Goal: Complete application form

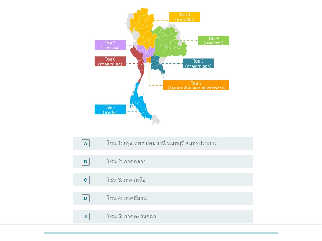
scroll to position [49, 0]
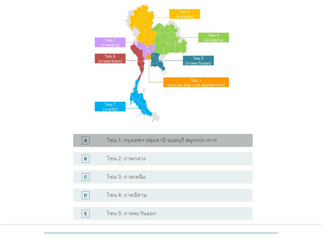
click at [169, 147] on div "A radio_button_unchecked โซน 1: กรุงเทพฯ ปทุมธานี นนทบุรี สมุทรปราการ" at bounding box center [163, 140] width 180 height 13
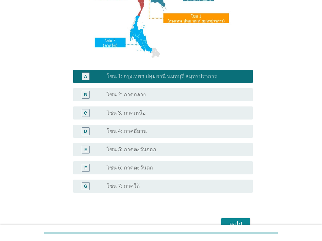
scroll to position [149, 0]
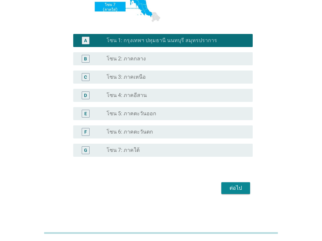
click at [243, 188] on div "ต่อไป" at bounding box center [236, 189] width 18 height 8
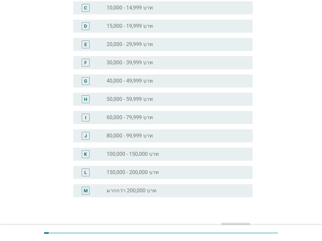
scroll to position [145, 0]
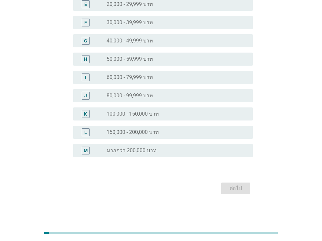
click at [199, 152] on div "radio_button_unchecked มากกว่า 200,000 บาท" at bounding box center [175, 151] width 136 height 7
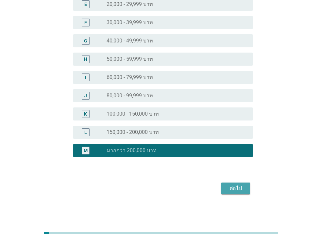
click at [245, 186] on div "ต่อไป" at bounding box center [236, 189] width 18 height 8
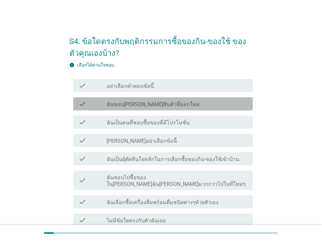
click at [152, 101] on label "ฉันชอบ[PERSON_NAME]สินค้าที่ออกใหม่" at bounding box center [153, 104] width 93 height 7
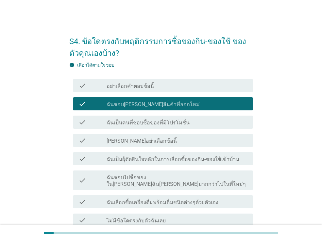
click at [164, 120] on label "ฉันเป็นคนที่ชอบซื้อของที่มีโปรโมชั่น" at bounding box center [148, 123] width 83 height 7
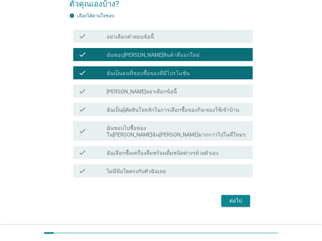
scroll to position [50, 0]
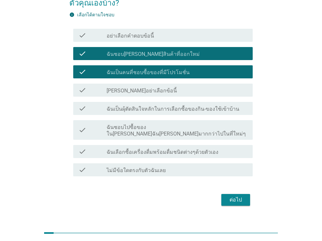
click at [183, 109] on label "ฉันเป็นผุ้ตัดสินใจหลักในการเลือกซื้อของกิน-ของใช้เข้าบ้าน" at bounding box center [173, 109] width 133 height 7
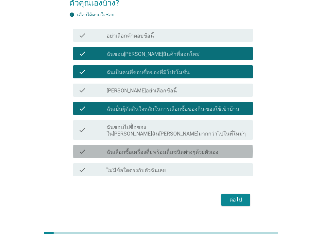
click at [181, 149] on label "ฉันเลือกซื้อเครื่องดื่มพร้อมดื่มชนิดต่างๆด้วยตัวเอง" at bounding box center [163, 152] width 112 height 7
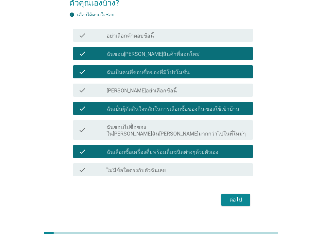
click at [226, 194] on button "ต่อไป" at bounding box center [235, 200] width 29 height 12
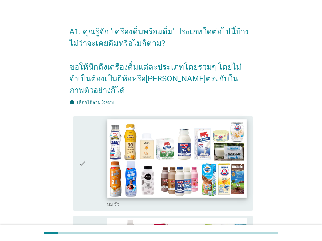
scroll to position [26, 0]
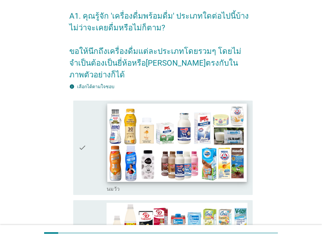
click at [161, 156] on img at bounding box center [176, 143] width 139 height 79
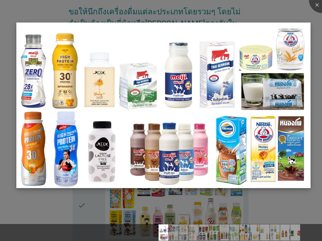
scroll to position [68, 0]
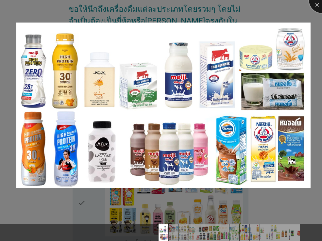
click at [316, 7] on div at bounding box center [322, 0] width 26 height 26
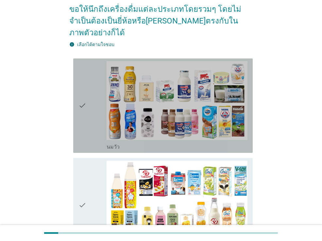
click at [82, 118] on icon "check" at bounding box center [83, 105] width 8 height 89
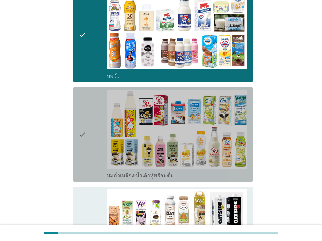
click at [86, 133] on icon "check" at bounding box center [83, 134] width 8 height 89
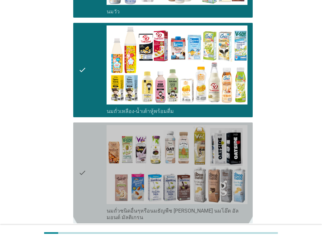
click at [86, 133] on icon "check" at bounding box center [83, 173] width 8 height 96
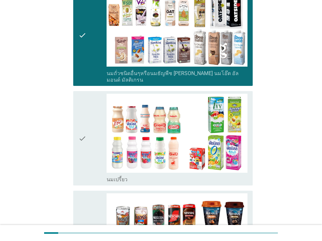
click at [86, 133] on div "check" at bounding box center [93, 138] width 28 height 89
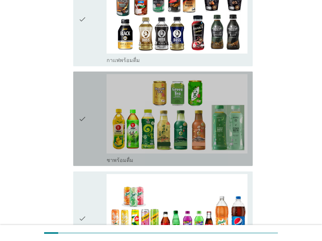
click at [86, 133] on div "check" at bounding box center [93, 118] width 28 height 89
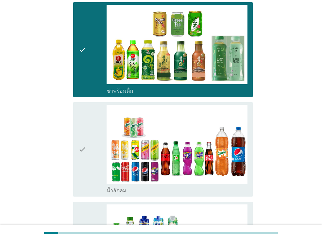
click at [86, 133] on div "check" at bounding box center [93, 149] width 28 height 89
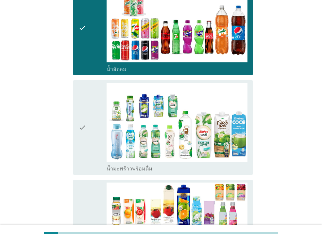
click at [86, 133] on div "check" at bounding box center [93, 127] width 28 height 89
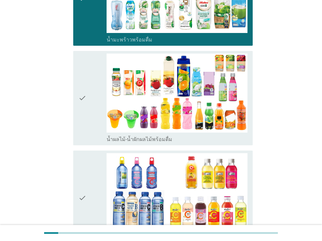
click at [87, 128] on div "check" at bounding box center [93, 98] width 28 height 89
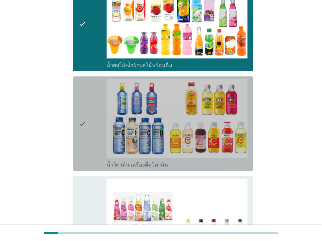
click at [87, 128] on div "check" at bounding box center [93, 123] width 28 height 89
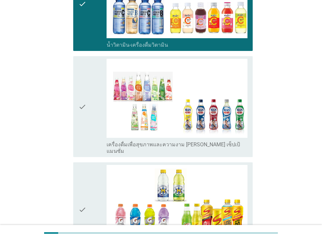
click at [87, 128] on div "check" at bounding box center [93, 107] width 28 height 96
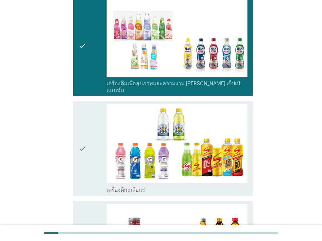
click at [87, 128] on div "check" at bounding box center [93, 148] width 28 height 89
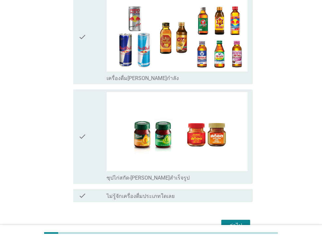
scroll to position [1372, 0]
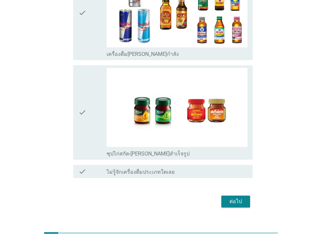
click at [87, 128] on div "check" at bounding box center [93, 112] width 28 height 89
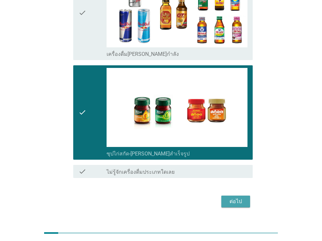
click at [230, 198] on div "ต่อไป" at bounding box center [236, 202] width 18 height 8
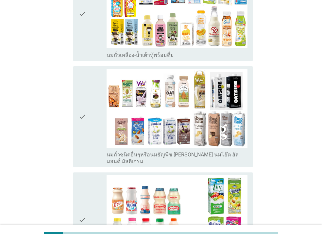
scroll to position [0, 0]
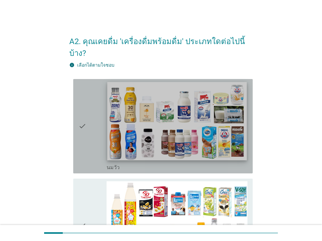
click at [120, 111] on img at bounding box center [176, 121] width 139 height 79
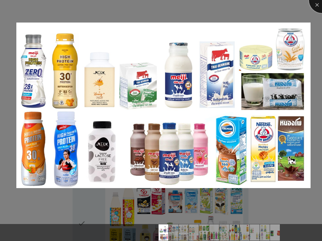
click at [316, 0] on div at bounding box center [322, 0] width 26 height 26
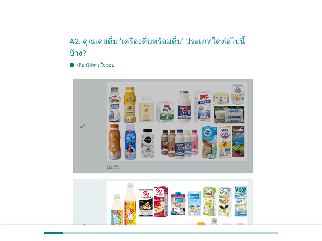
click at [89, 130] on div "check" at bounding box center [93, 126] width 28 height 89
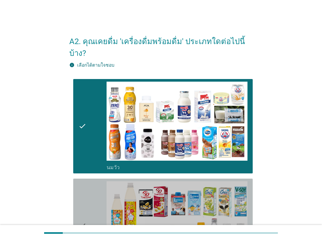
click at [83, 199] on icon "check" at bounding box center [83, 226] width 8 height 89
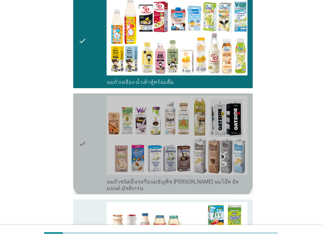
click at [81, 145] on icon "check" at bounding box center [83, 144] width 8 height 96
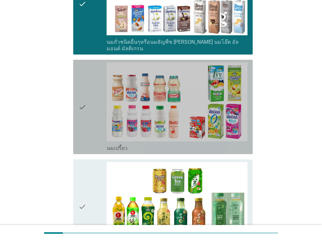
click at [87, 111] on div "check" at bounding box center [93, 106] width 28 height 89
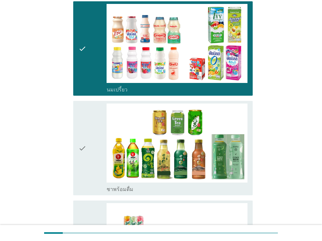
scroll to position [451, 0]
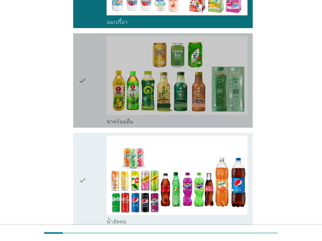
click at [82, 99] on icon "check" at bounding box center [83, 80] width 8 height 89
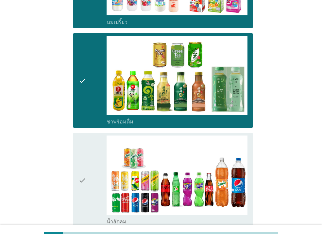
click at [93, 166] on div "check" at bounding box center [93, 180] width 28 height 89
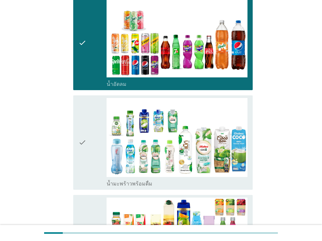
scroll to position [636, 0]
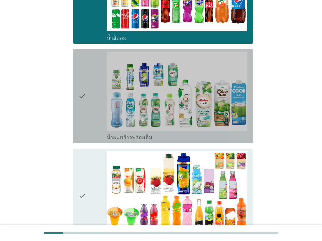
click at [73, 115] on div "check check_box_outline_blank น้ำมะพร้าวพร้อมดื่ม" at bounding box center [163, 96] width 180 height 95
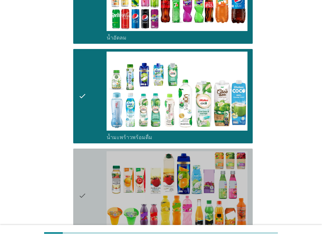
click at [84, 177] on icon "check" at bounding box center [83, 195] width 8 height 89
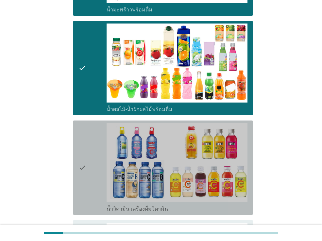
click at [84, 158] on icon "check" at bounding box center [83, 167] width 8 height 89
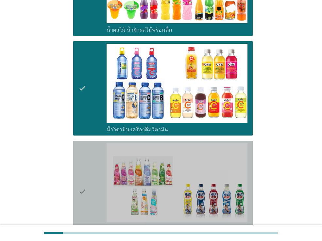
click at [84, 158] on icon "check" at bounding box center [83, 192] width 8 height 96
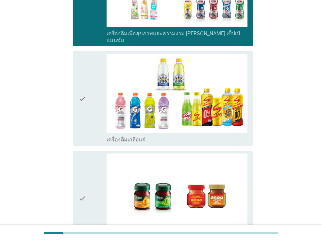
scroll to position [1041, 0]
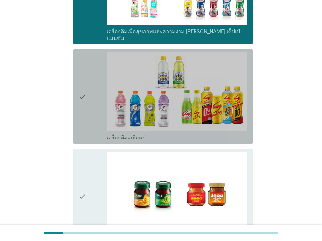
drag, startPoint x: 81, startPoint y: 106, endPoint x: 78, endPoint y: 121, distance: 14.8
click at [80, 107] on icon "check" at bounding box center [83, 96] width 8 height 89
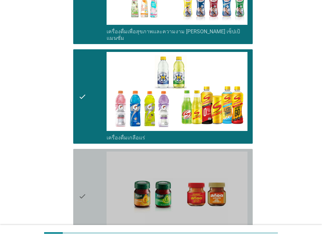
click at [80, 180] on icon "check" at bounding box center [83, 196] width 8 height 89
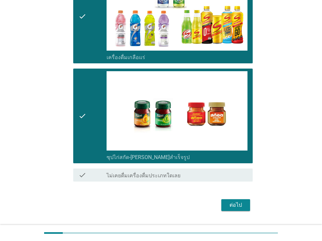
scroll to position [1125, 0]
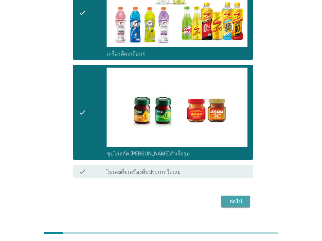
click at [242, 198] on div "ต่อไป" at bounding box center [236, 202] width 18 height 8
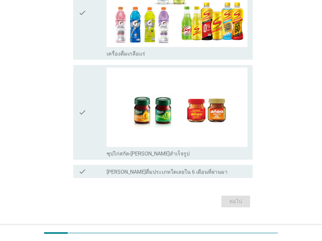
scroll to position [0, 0]
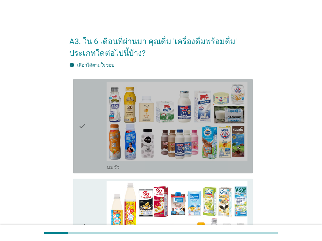
click at [96, 136] on div "check" at bounding box center [93, 126] width 28 height 89
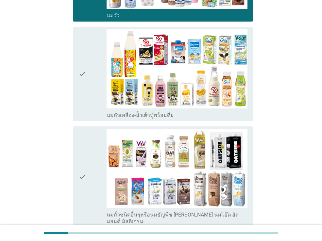
click at [88, 86] on div "check" at bounding box center [93, 73] width 28 height 89
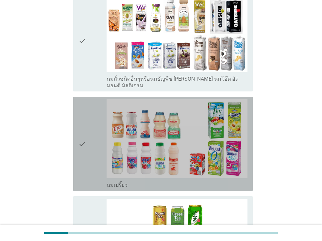
click at [91, 136] on div "check" at bounding box center [93, 143] width 28 height 89
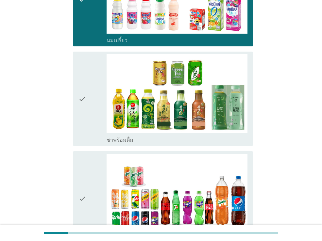
scroll to position [437, 0]
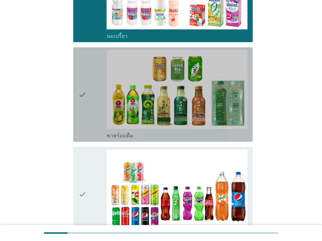
click at [88, 113] on div "check" at bounding box center [93, 94] width 28 height 89
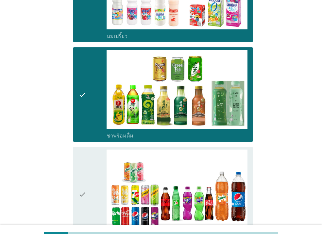
click at [94, 172] on div "check" at bounding box center [93, 194] width 28 height 89
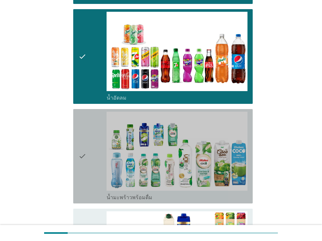
click at [94, 168] on div "check" at bounding box center [93, 156] width 28 height 89
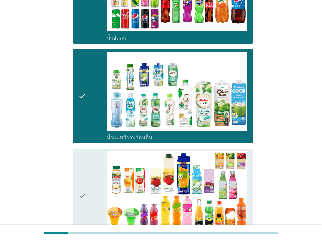
click at [85, 164] on icon "check" at bounding box center [83, 195] width 8 height 89
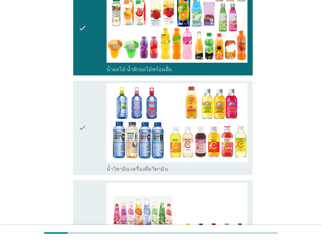
scroll to position [828, 0]
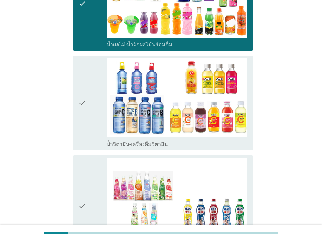
click at [77, 137] on div "check check_box_outline_blank น้ำวิตามิน-เครื่องดื่มวิตามิน" at bounding box center [163, 103] width 180 height 95
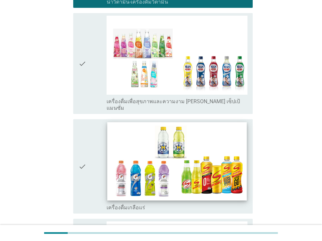
scroll to position [1033, 0]
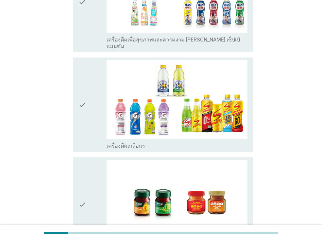
click at [82, 125] on icon "check" at bounding box center [83, 104] width 8 height 89
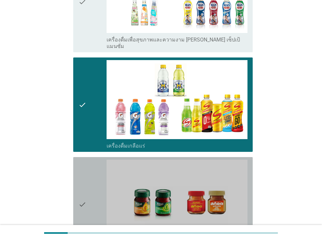
click at [90, 178] on div "check" at bounding box center [93, 204] width 28 height 89
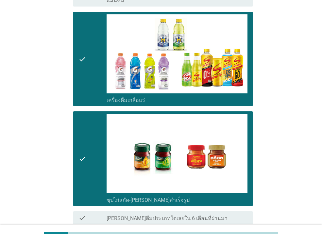
scroll to position [1125, 0]
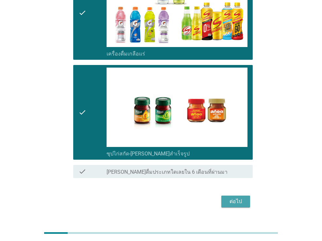
click at [246, 196] on button "ต่อไป" at bounding box center [235, 202] width 29 height 12
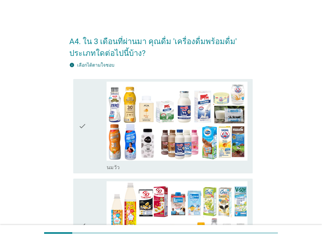
click at [81, 138] on icon "check" at bounding box center [83, 126] width 8 height 89
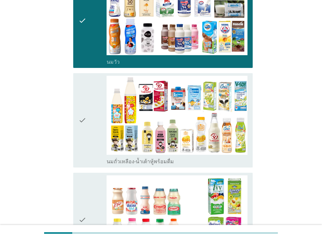
scroll to position [144, 0]
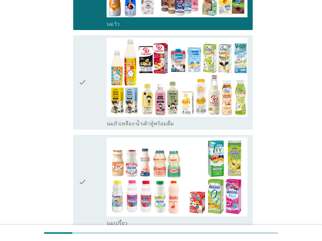
click at [85, 111] on icon "check" at bounding box center [83, 82] width 8 height 89
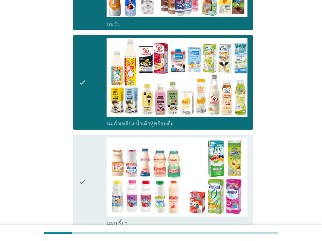
click at [76, 171] on div "check check_box นมเปรี้ยว" at bounding box center [163, 182] width 180 height 95
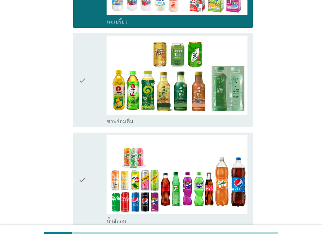
scroll to position [410, 0]
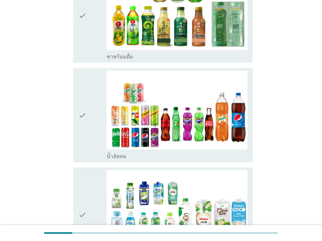
click at [87, 37] on div "check" at bounding box center [93, 15] width 28 height 89
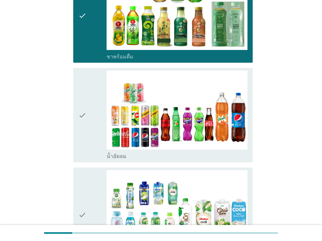
click at [93, 108] on div "check" at bounding box center [93, 115] width 28 height 89
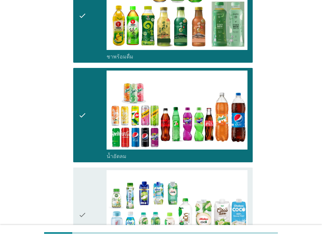
click at [79, 182] on icon "check" at bounding box center [83, 214] width 8 height 89
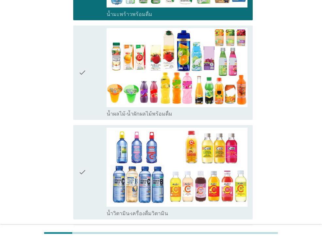
scroll to position [659, 0]
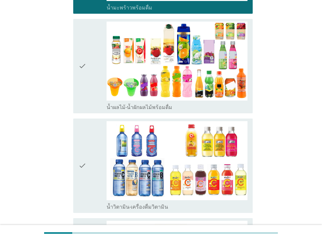
click at [79, 90] on icon "check" at bounding box center [83, 66] width 8 height 89
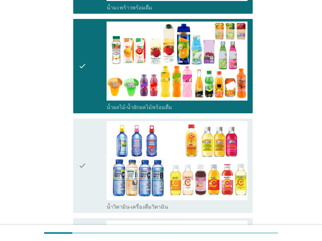
click at [80, 152] on icon "check" at bounding box center [83, 165] width 8 height 89
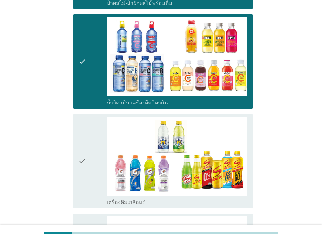
scroll to position [833, 0]
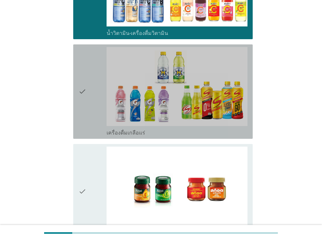
click at [80, 99] on icon "check" at bounding box center [83, 91] width 8 height 89
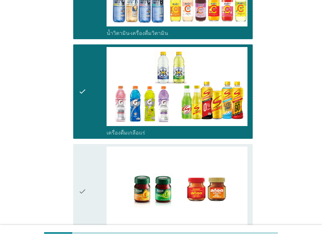
click at [83, 177] on icon "check" at bounding box center [83, 191] width 8 height 89
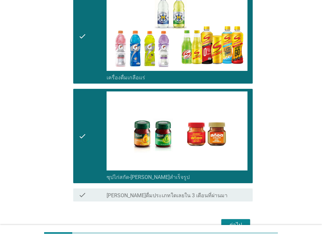
scroll to position [925, 0]
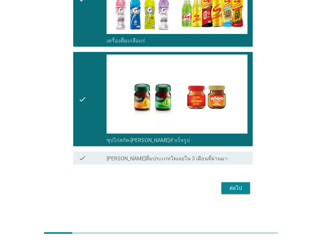
click at [248, 191] on button "ต่อไป" at bounding box center [235, 189] width 29 height 12
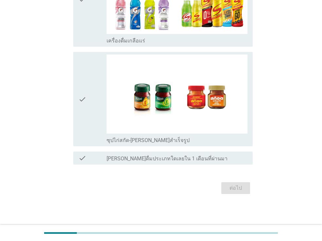
scroll to position [0, 0]
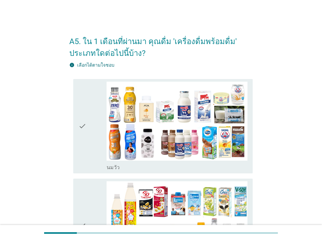
click at [97, 150] on div "check" at bounding box center [93, 126] width 28 height 89
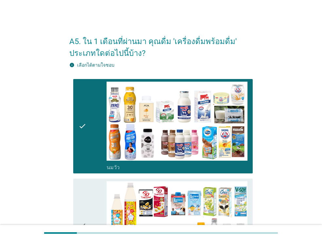
scroll to position [117, 0]
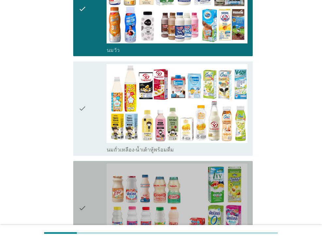
click at [83, 194] on icon "check" at bounding box center [83, 208] width 8 height 89
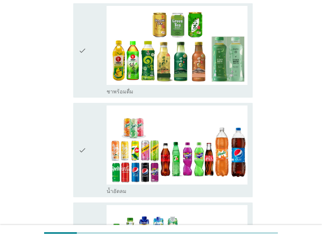
scroll to position [402, 0]
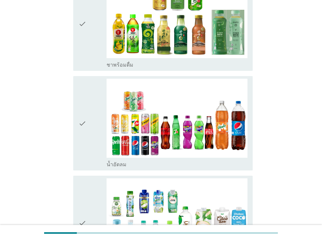
click at [93, 58] on div "check" at bounding box center [93, 23] width 28 height 89
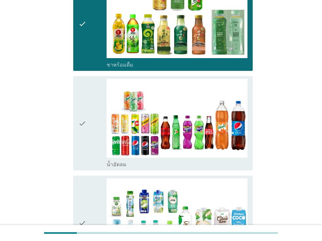
click at [96, 139] on div "check" at bounding box center [93, 123] width 28 height 89
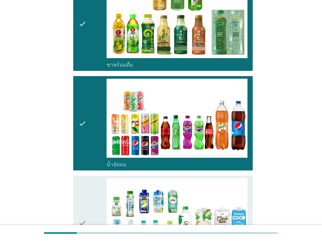
scroll to position [537, 0]
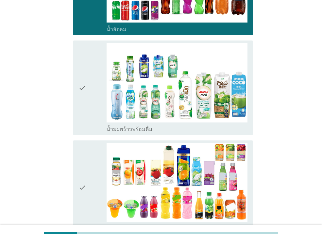
click at [89, 112] on div "check" at bounding box center [93, 87] width 28 height 89
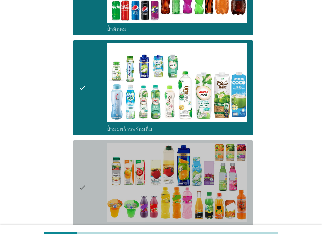
click at [88, 159] on div "check" at bounding box center [93, 187] width 28 height 89
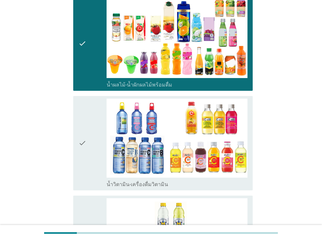
scroll to position [742, 0]
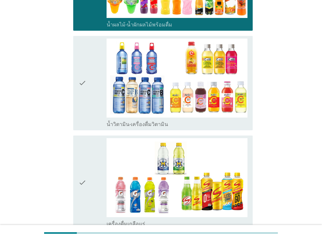
click at [87, 158] on div "check" at bounding box center [93, 182] width 28 height 89
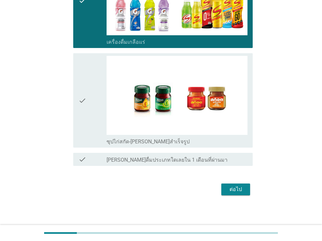
scroll to position [925, 0]
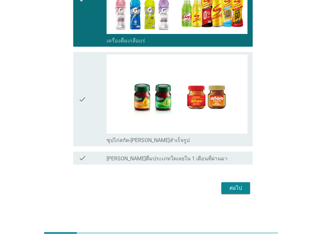
click at [85, 119] on icon "check" at bounding box center [83, 99] width 8 height 89
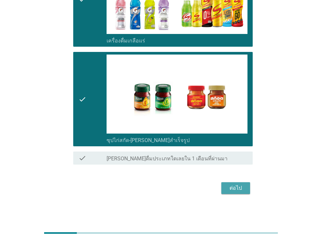
click at [235, 194] on button "ต่อไป" at bounding box center [235, 189] width 29 height 12
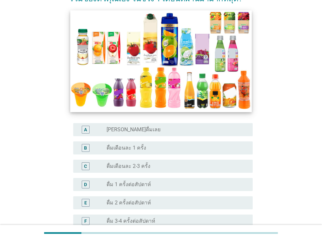
scroll to position [96, 0]
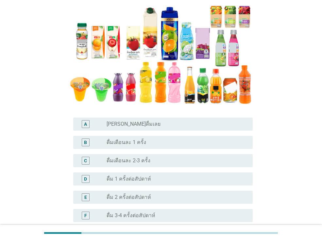
click at [176, 197] on div "radio_button_unchecked ดื่ม 2 ครั้งต่อสัปดาห์" at bounding box center [175, 197] width 136 height 7
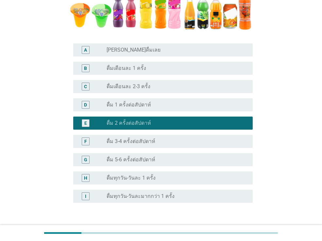
scroll to position [202, 0]
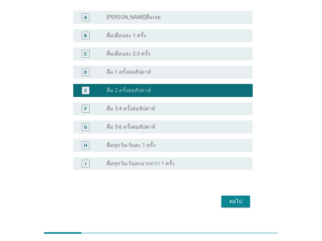
click at [244, 206] on button "ต่อไป" at bounding box center [235, 202] width 29 height 12
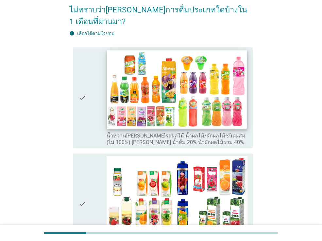
scroll to position [67, 0]
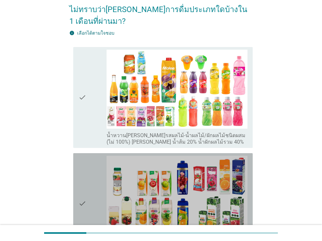
click at [86, 182] on icon "check" at bounding box center [83, 204] width 8 height 96
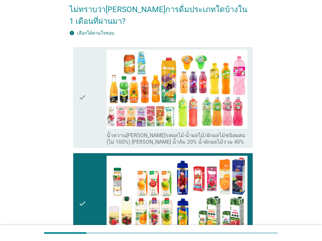
click at [96, 89] on div "check" at bounding box center [93, 98] width 28 height 96
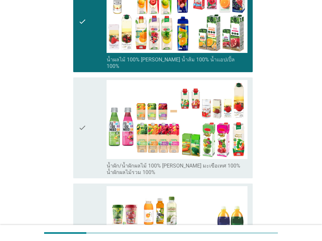
scroll to position [251, 0]
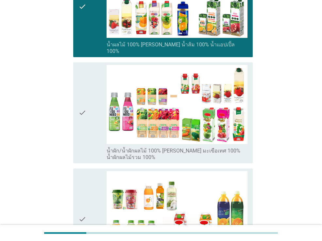
click at [84, 153] on icon "check" at bounding box center [83, 113] width 8 height 96
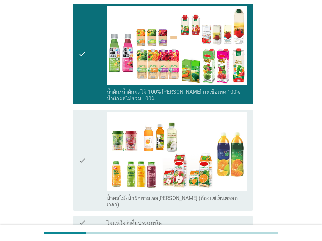
scroll to position [393, 0]
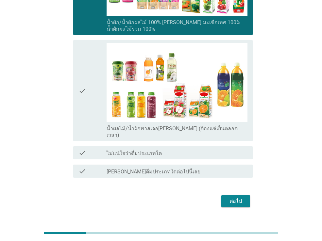
click at [238, 198] on div "ต่อไป" at bounding box center [236, 202] width 18 height 8
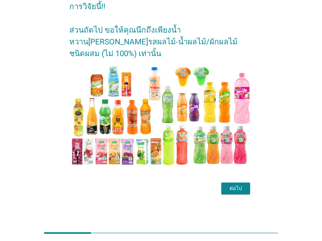
scroll to position [0, 0]
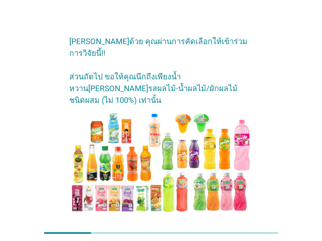
click at [242, 228] on div "ต่อไป" at bounding box center [161, 236] width 184 height 16
click at [242, 232] on div "ต่อไป" at bounding box center [236, 236] width 18 height 8
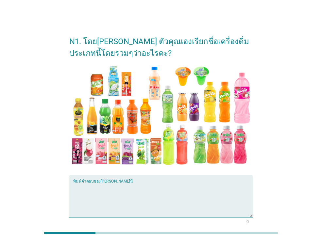
click at [197, 196] on textarea "พิมพ์คำตอบของคุณ ที่นี่" at bounding box center [163, 200] width 180 height 34
type textarea "o"
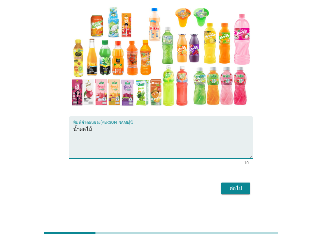
type textarea "น้ำผลไม้"
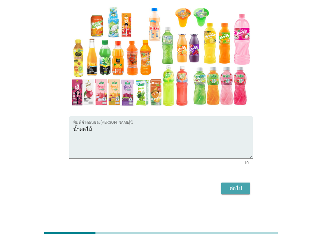
click at [245, 189] on button "ต่อไป" at bounding box center [235, 189] width 29 height 12
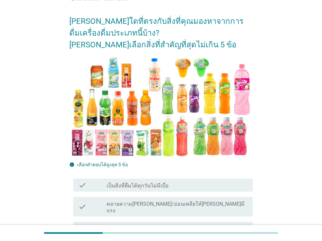
scroll to position [117, 0]
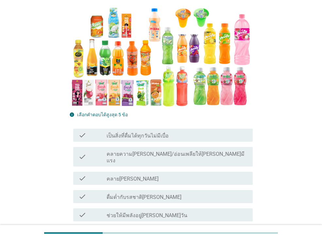
click at [193, 154] on label "คลายความ[PERSON_NAME]/อ่อนเพลียให้[PERSON_NAME]มีแรง" at bounding box center [177, 157] width 141 height 13
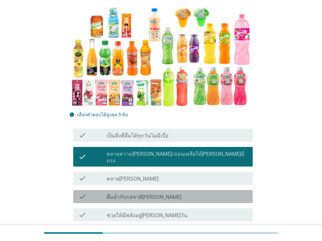
click at [196, 193] on div "check_box_outline_blank ดื่มด่ำกับรสชาติ[PERSON_NAME]" at bounding box center [177, 197] width 141 height 8
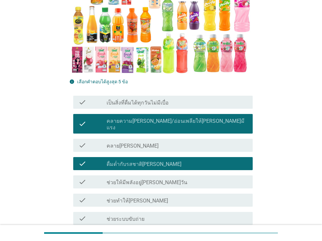
scroll to position [157, 0]
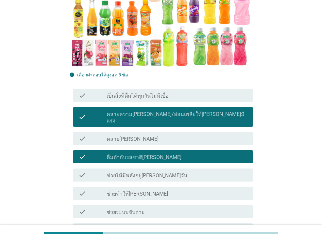
click at [205, 196] on div "check check_box_outline_blank ช่วยทำให้[PERSON_NAME]" at bounding box center [161, 194] width 184 height 18
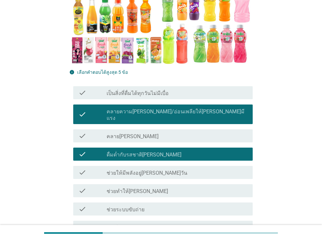
scroll to position [299, 0]
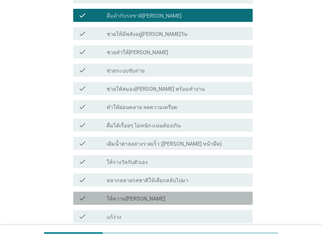
click at [183, 195] on div "check_box_outline_blank ให้ความ[PERSON_NAME]" at bounding box center [177, 199] width 141 height 8
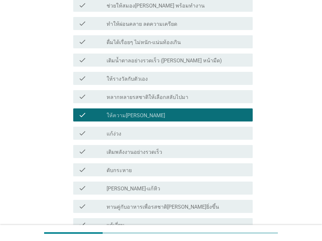
scroll to position [405, 0]
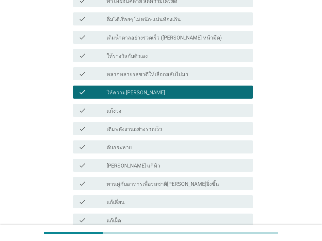
click at [152, 109] on div "check check_box_outline_blank แก้ง่วง" at bounding box center [163, 110] width 180 height 13
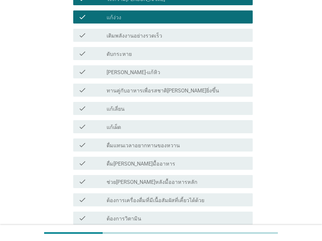
scroll to position [620, 0]
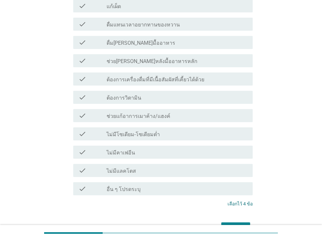
click at [243, 225] on div "ต่อไป" at bounding box center [236, 229] width 18 height 8
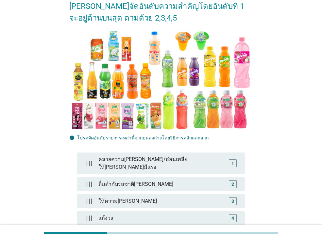
scroll to position [73, 0]
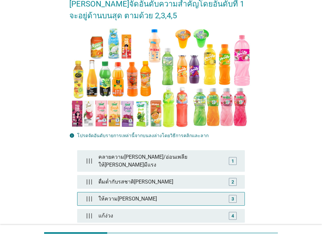
click at [235, 195] on div "3" at bounding box center [233, 199] width 8 height 8
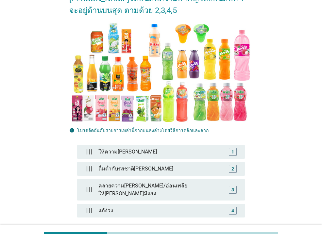
scroll to position [123, 0]
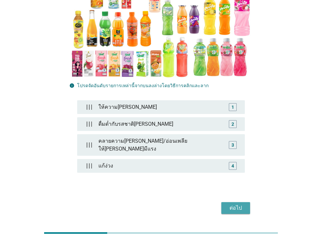
click at [237, 204] on div "ต่อไป" at bounding box center [236, 208] width 18 height 8
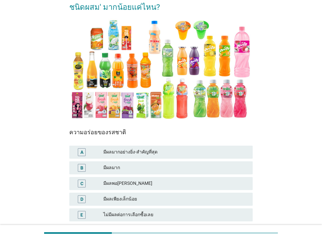
scroll to position [65, 0]
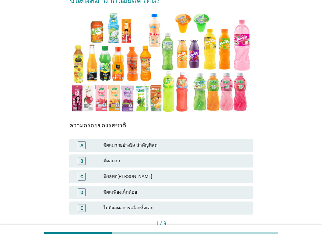
click at [145, 148] on div "มีผลมากอย่างยิ่ง-สำคัญที่สุด" at bounding box center [175, 146] width 144 height 8
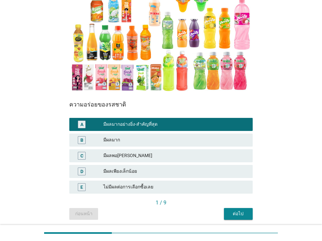
scroll to position [109, 0]
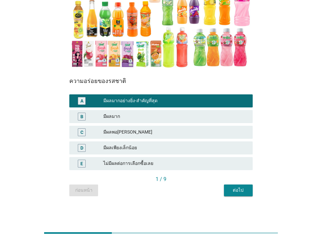
click at [247, 190] on div "ต่อไป" at bounding box center [238, 190] width 18 height 7
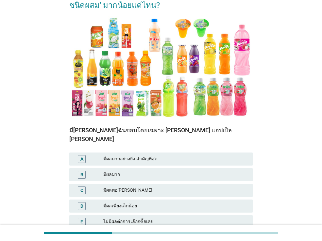
scroll to position [63, 0]
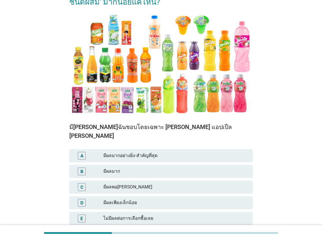
click at [167, 168] on div "มีผลมาก" at bounding box center [175, 172] width 144 height 8
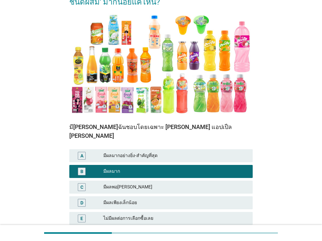
click at [169, 151] on div "A มีผลมากอย่างยิ่ง-สำคัญที่สุด" at bounding box center [161, 155] width 184 height 13
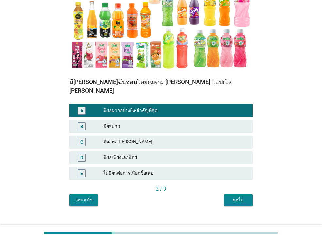
scroll to position [109, 0]
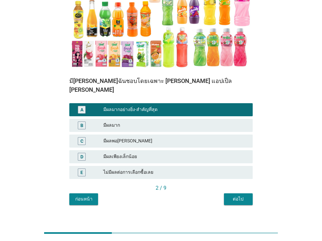
click at [233, 196] on div "ต่อไป" at bounding box center [238, 199] width 18 height 7
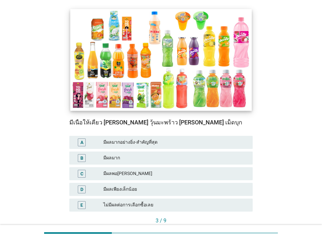
scroll to position [94, 0]
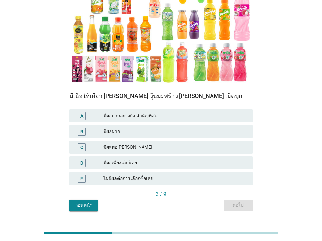
click at [147, 146] on div "มีผลพอ[PERSON_NAME]" at bounding box center [175, 148] width 144 height 8
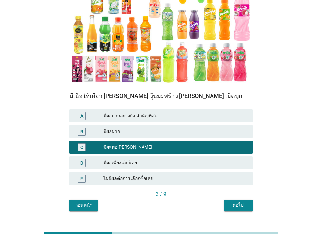
click at [235, 202] on button "ต่อไป" at bounding box center [238, 206] width 29 height 12
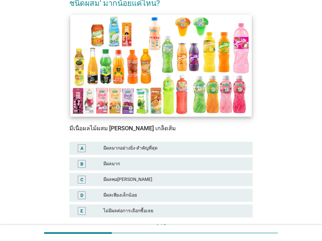
scroll to position [67, 0]
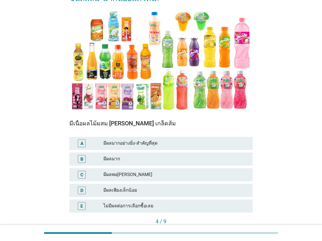
click at [158, 160] on div "มีผลมาก" at bounding box center [175, 159] width 144 height 8
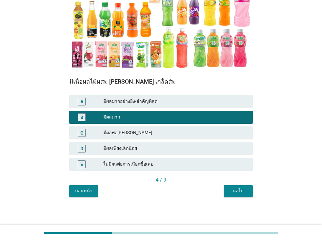
scroll to position [109, 0]
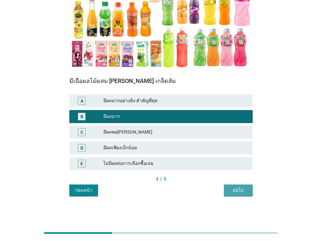
click at [240, 193] on div "ต่อไป" at bounding box center [238, 190] width 18 height 7
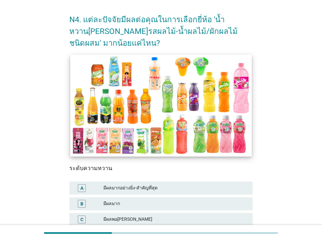
scroll to position [60, 0]
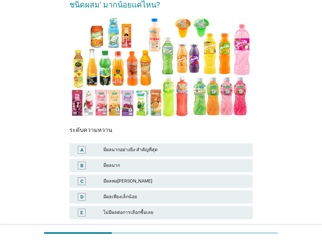
click at [158, 183] on div "มีผลพอ[PERSON_NAME]" at bounding box center [175, 182] width 144 height 8
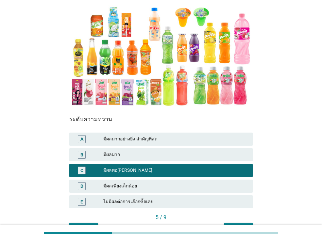
scroll to position [75, 0]
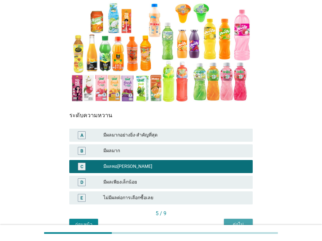
click at [237, 220] on button "ต่อไป" at bounding box center [238, 225] width 29 height 12
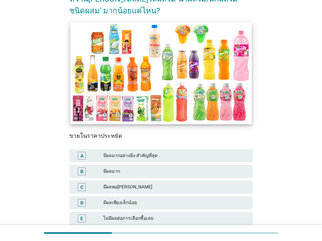
scroll to position [66, 0]
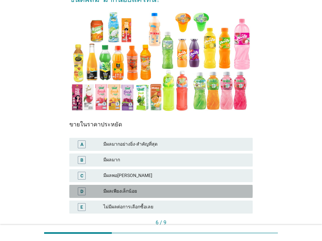
click at [160, 190] on div "มีผลเพียงเล็กน้อย" at bounding box center [175, 192] width 144 height 8
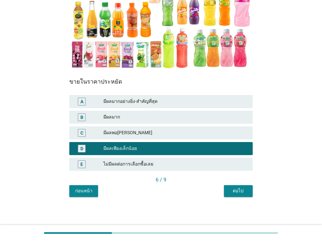
scroll to position [109, 0]
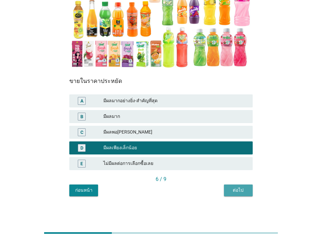
click at [241, 192] on div "ต่อไป" at bounding box center [238, 190] width 18 height 7
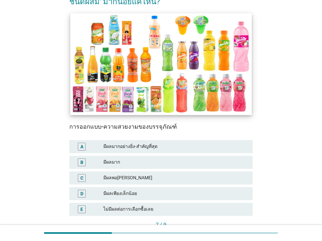
scroll to position [71, 0]
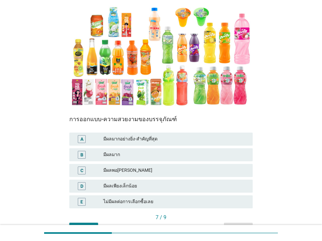
click at [135, 168] on div "มีผลพอ[PERSON_NAME]" at bounding box center [175, 171] width 144 height 8
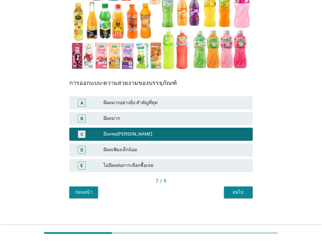
scroll to position [109, 0]
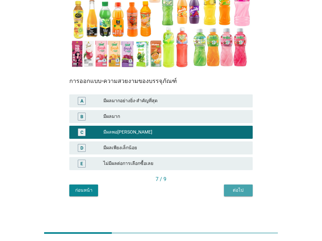
click at [237, 192] on div "ต่อไป" at bounding box center [238, 190] width 18 height 7
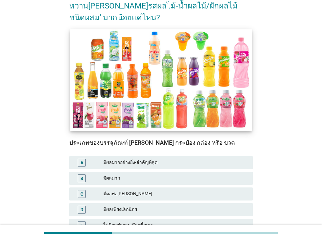
scroll to position [56, 0]
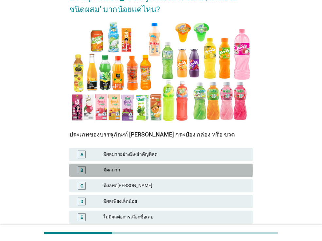
click at [137, 173] on div "มีผลมาก" at bounding box center [175, 171] width 144 height 8
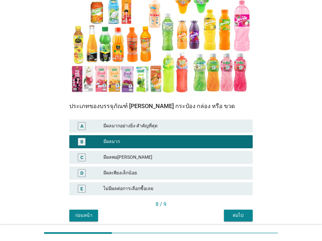
scroll to position [109, 0]
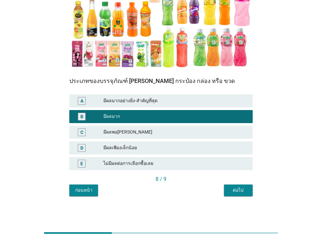
click at [145, 132] on div "มีผลพอ[PERSON_NAME]" at bounding box center [175, 133] width 144 height 8
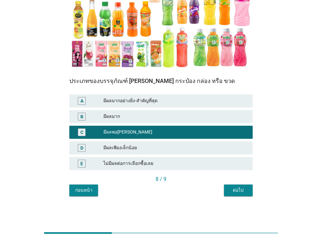
click at [233, 189] on div "ต่อไป" at bounding box center [238, 190] width 18 height 7
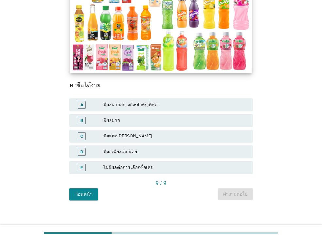
scroll to position [0, 0]
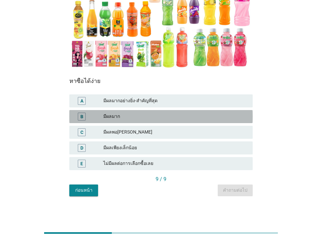
click at [120, 115] on div "มีผลมาก" at bounding box center [175, 117] width 144 height 8
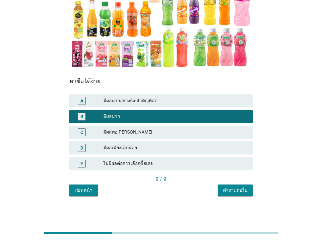
click at [241, 195] on button "คำถามต่อไป" at bounding box center [235, 191] width 35 height 12
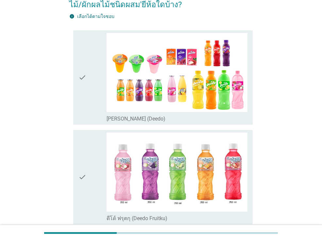
click at [88, 95] on div "check" at bounding box center [93, 77] width 28 height 89
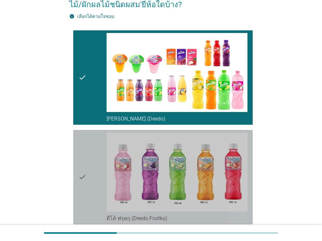
click at [89, 155] on div "check" at bounding box center [93, 177] width 28 height 89
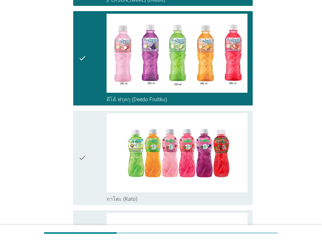
click at [92, 53] on div "check" at bounding box center [93, 58] width 28 height 89
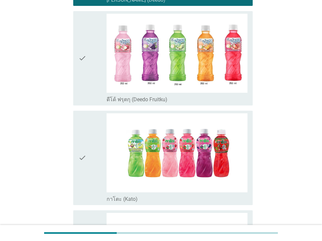
click at [90, 136] on div "check" at bounding box center [93, 158] width 28 height 89
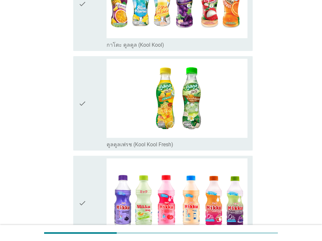
scroll to position [488, 0]
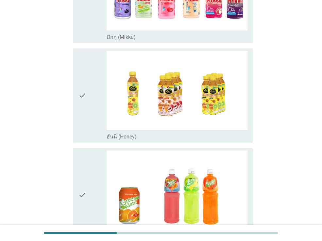
click at [90, 135] on div "check" at bounding box center [93, 95] width 28 height 89
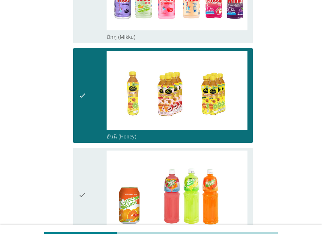
click at [90, 135] on div "check" at bounding box center [93, 95] width 28 height 89
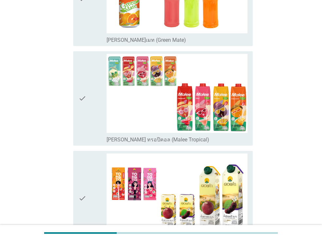
click at [91, 133] on div "check" at bounding box center [93, 98] width 28 height 89
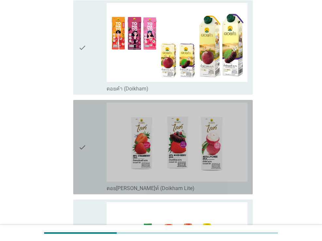
click at [91, 133] on div "check" at bounding box center [93, 147] width 28 height 89
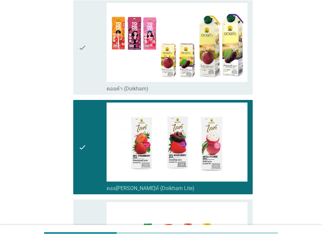
click at [89, 41] on div "check" at bounding box center [93, 47] width 28 height 89
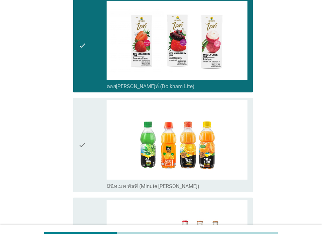
click at [87, 108] on div "check" at bounding box center [93, 144] width 28 height 89
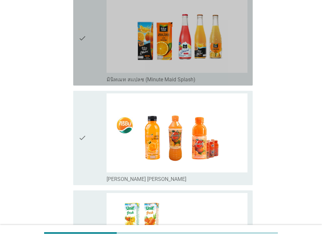
click at [78, 64] on div "check check_box_outline_blank มินิทเมท สแปลช (Minute Maid Splash)" at bounding box center [163, 38] width 180 height 95
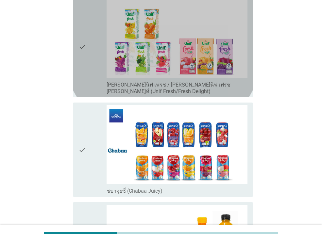
click at [79, 56] on icon "check" at bounding box center [83, 47] width 8 height 96
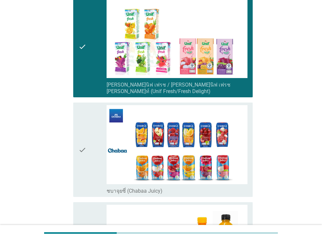
click at [78, 124] on div "check check_box_outline_blank ชบาจุยซี่ (Chabaa Juicy)" at bounding box center [163, 150] width 180 height 95
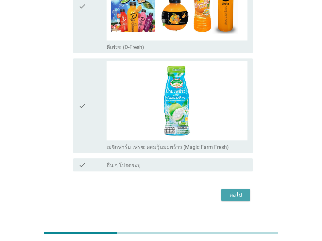
click at [234, 191] on div "ต่อไป" at bounding box center [236, 195] width 18 height 8
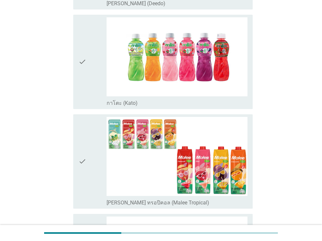
click at [80, 79] on icon "check" at bounding box center [83, 61] width 8 height 89
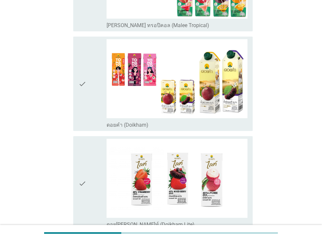
scroll to position [362, 0]
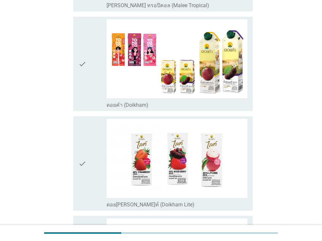
click at [81, 81] on icon "check" at bounding box center [83, 63] width 8 height 89
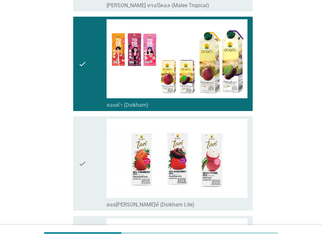
click at [84, 125] on icon "check" at bounding box center [83, 163] width 8 height 89
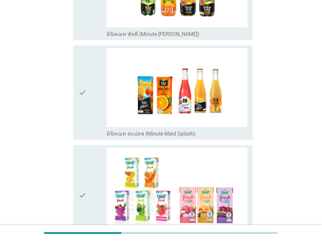
scroll to position [635, 0]
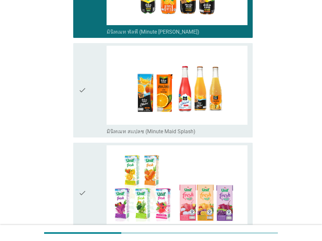
click at [92, 99] on div "check" at bounding box center [93, 90] width 28 height 89
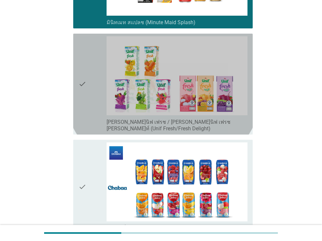
click at [93, 98] on div "check" at bounding box center [93, 84] width 28 height 96
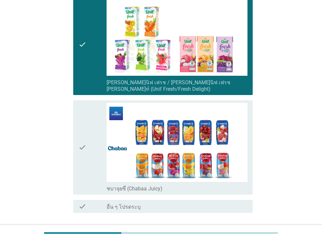
scroll to position [826, 0]
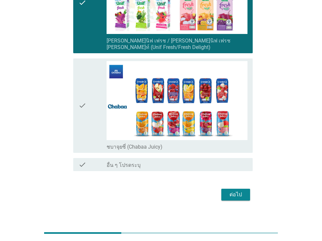
click at [93, 98] on div "check" at bounding box center [93, 105] width 28 height 89
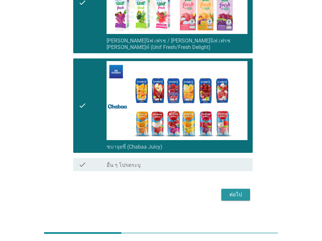
drag, startPoint x: 231, startPoint y: 187, endPoint x: 229, endPoint y: 181, distance: 6.0
click at [231, 191] on div "ต่อไป" at bounding box center [236, 195] width 18 height 8
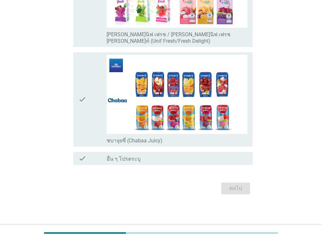
scroll to position [0, 0]
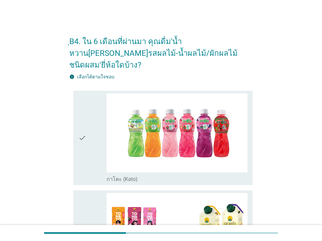
click at [79, 146] on icon "check" at bounding box center [83, 138] width 8 height 89
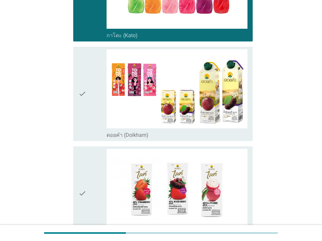
scroll to position [169, 0]
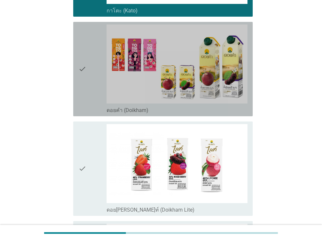
click at [79, 73] on icon "check" at bounding box center [83, 69] width 8 height 89
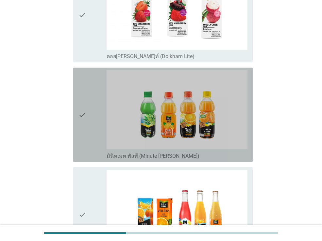
click at [85, 132] on icon "check" at bounding box center [83, 114] width 8 height 89
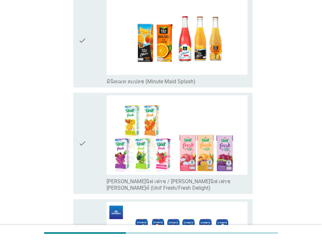
scroll to position [584, 0]
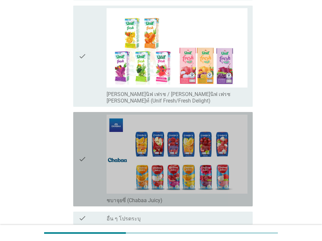
click at [81, 121] on icon "check" at bounding box center [83, 159] width 8 height 89
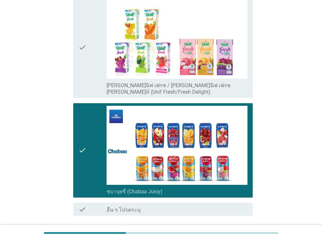
scroll to position [597, 0]
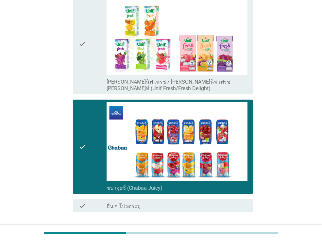
click at [235, 232] on div "ต่อไป" at bounding box center [236, 236] width 18 height 8
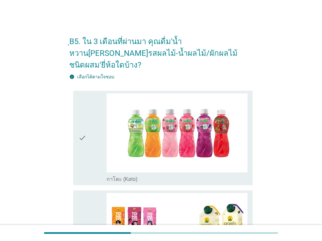
click at [79, 141] on icon "check" at bounding box center [83, 138] width 8 height 89
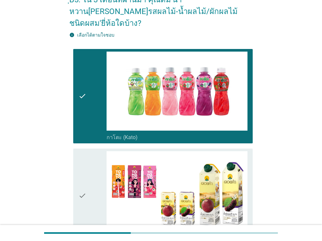
scroll to position [127, 0]
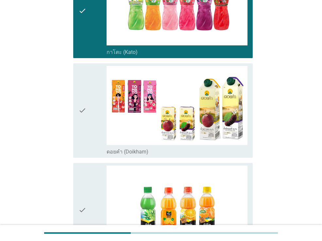
click at [83, 173] on icon "check" at bounding box center [83, 210] width 8 height 89
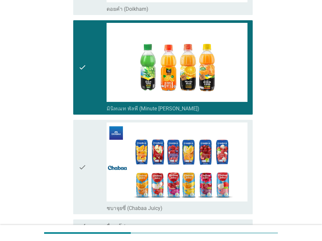
click at [83, 159] on icon "check" at bounding box center [83, 167] width 8 height 89
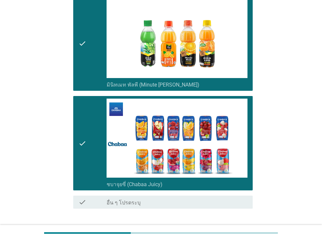
scroll to position [326, 0]
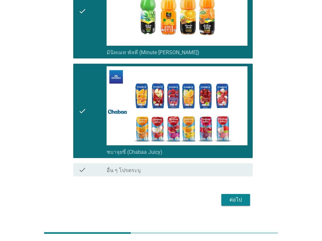
click at [235, 196] on div "ต่อไป" at bounding box center [236, 200] width 18 height 8
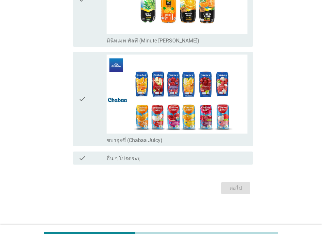
scroll to position [0, 0]
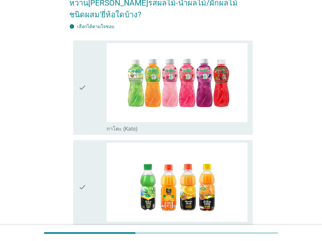
click at [75, 99] on div "check check_box กาโตะ (Kato)" at bounding box center [163, 88] width 180 height 95
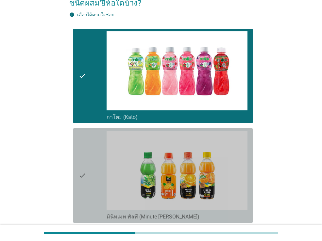
click at [94, 154] on div "check" at bounding box center [93, 175] width 28 height 89
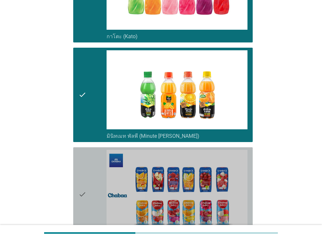
click at [95, 171] on div "check" at bounding box center [93, 194] width 28 height 89
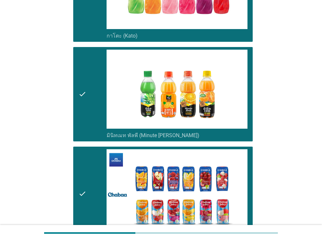
scroll to position [227, 0]
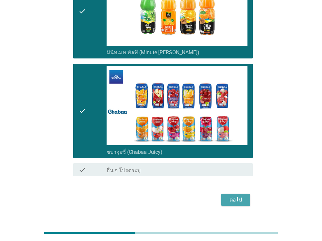
click at [230, 196] on div "ต่อไป" at bounding box center [236, 200] width 18 height 8
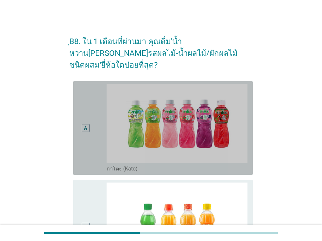
click at [82, 137] on div "A" at bounding box center [86, 128] width 14 height 88
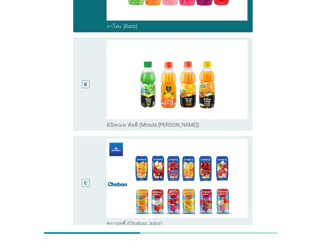
scroll to position [1, 0]
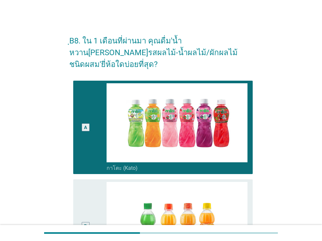
click at [91, 182] on div "B" at bounding box center [86, 226] width 14 height 88
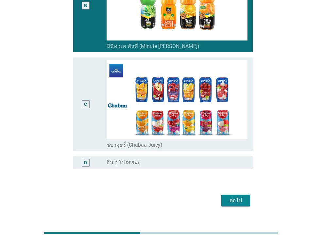
scroll to position [222, 0]
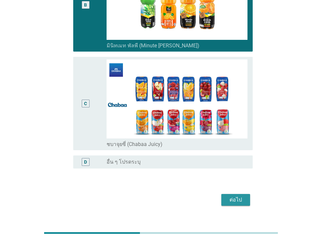
click at [230, 196] on div "ต่อไป" at bounding box center [236, 200] width 18 height 8
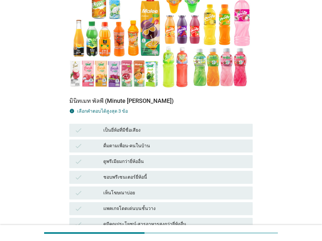
scroll to position [114, 0]
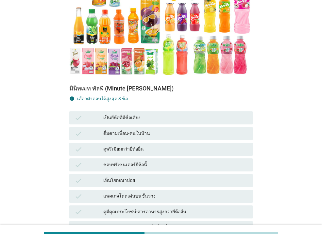
click at [145, 208] on div "ดูมีคุณประโยชน์-สารอาหารสูงกว่ายี่ห้ออื่น" at bounding box center [175, 212] width 144 height 8
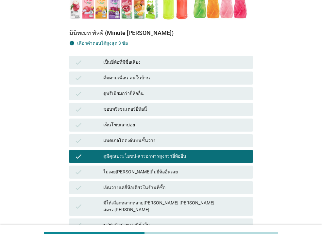
scroll to position [182, 0]
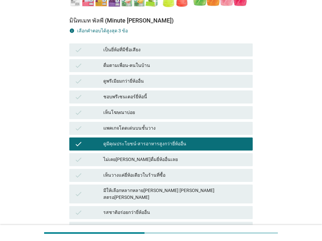
click at [141, 209] on div "รสชาติอร่อยกว่ายี่ห้ออื่น" at bounding box center [175, 213] width 144 height 8
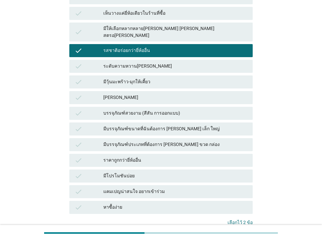
scroll to position [348, 0]
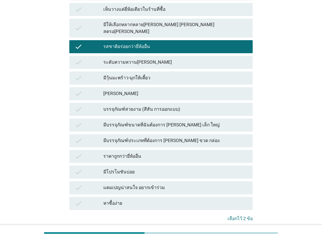
click at [210, 200] on div "หาซื้อง่าย" at bounding box center [175, 204] width 144 height 8
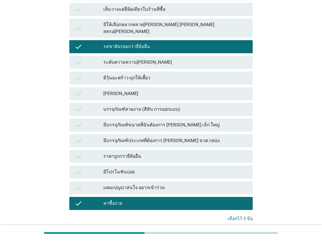
click at [246, 237] on div "คำถามต่อไป" at bounding box center [235, 240] width 25 height 7
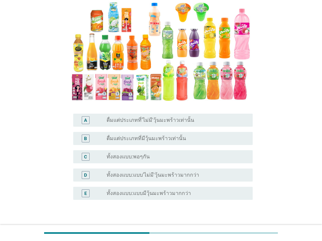
scroll to position [76, 0]
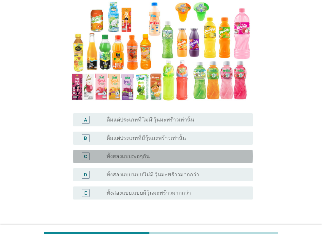
click at [148, 158] on label "ทั้งสองแบบ:พอๆกัน" at bounding box center [128, 156] width 43 height 7
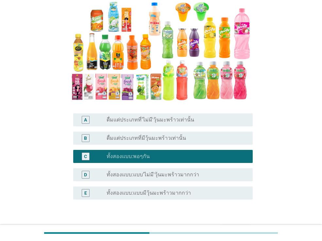
click at [152, 174] on label "ทั้งสองแบบ:แบบ'ไม่มี'วุ้นมะพร้าวมากกว่า" at bounding box center [153, 175] width 93 height 7
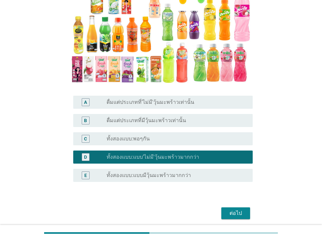
scroll to position [119, 0]
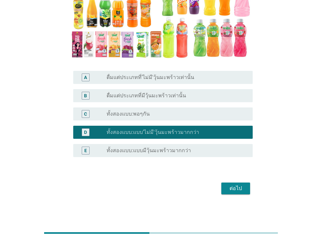
click at [237, 184] on button "ต่อไป" at bounding box center [235, 189] width 29 height 12
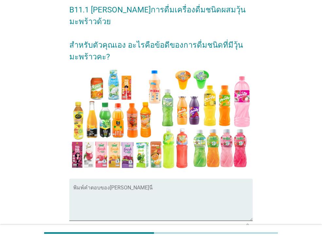
scroll to position [39, 0]
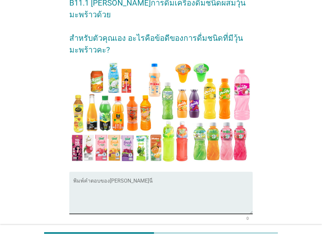
click at [176, 180] on textarea "พิมพ์คำตอบของคุณ ที่นี่" at bounding box center [163, 197] width 180 height 34
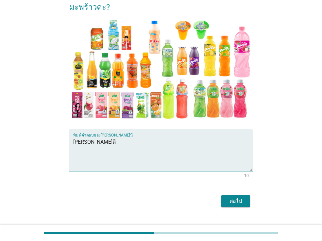
scroll to position [82, 0]
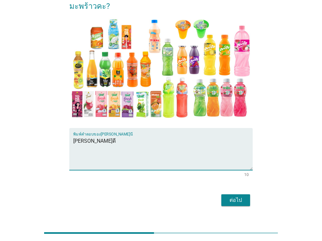
type textarea "[PERSON_NAME]ดี"
click at [246, 195] on button "ต่อไป" at bounding box center [235, 201] width 29 height 12
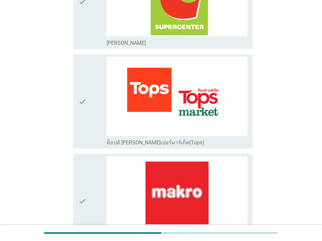
scroll to position [902, 0]
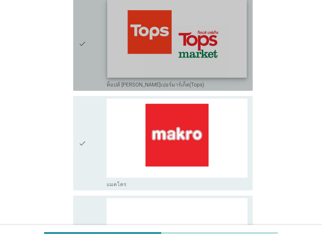
click at [142, 57] on img at bounding box center [176, 38] width 139 height 79
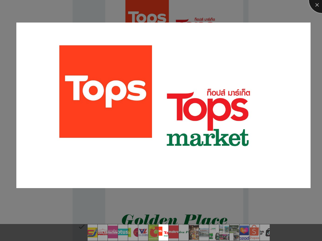
click at [316, 7] on div at bounding box center [322, 0] width 26 height 26
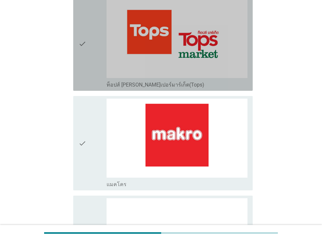
click at [74, 50] on div "check check_box_outline_blank ท็อปส์ [PERSON_NAME]เปอร์มาร์เก็ต(Tops)" at bounding box center [163, 43] width 180 height 95
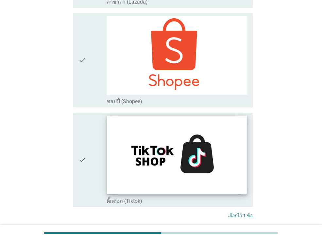
scroll to position [1873, 0]
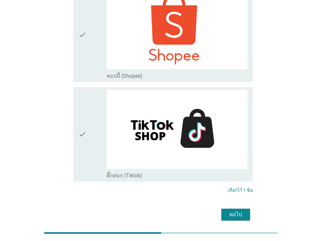
click at [237, 207] on div "ต่อไป" at bounding box center [161, 215] width 184 height 16
click at [237, 211] on div "ต่อไป" at bounding box center [236, 215] width 18 height 8
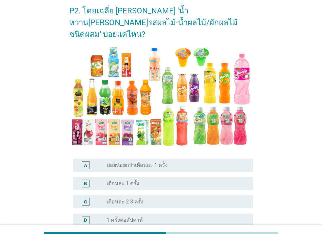
scroll to position [136, 0]
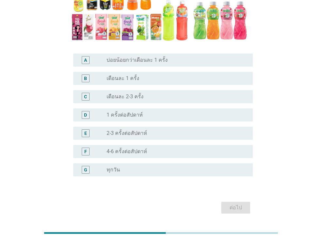
click at [133, 75] on label "เดือนละ 1 ครั้ง" at bounding box center [123, 78] width 33 height 7
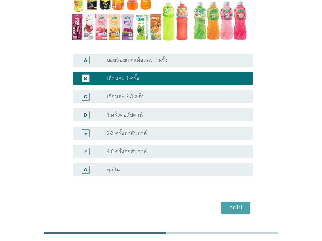
click at [246, 202] on button "ต่อไป" at bounding box center [235, 208] width 29 height 12
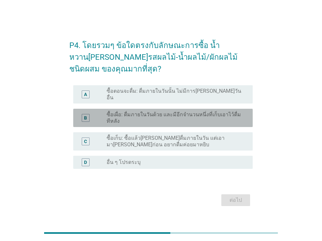
click at [180, 113] on label "ซื้อเผื่อ: ดื่มภายในวันด้วย และมีอีกจำนวนหนึ่งที่เก็บเอาไว้ดื่มทีหลัง" at bounding box center [175, 118] width 136 height 13
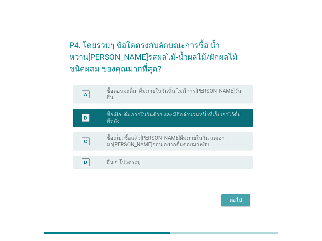
click at [241, 197] on div "ต่อไป" at bounding box center [236, 201] width 18 height 8
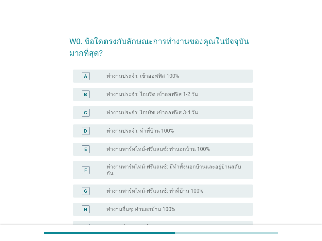
click at [166, 76] on label "ทำงานประจำ: เข้าออฟฟิส 100%" at bounding box center [143, 76] width 73 height 7
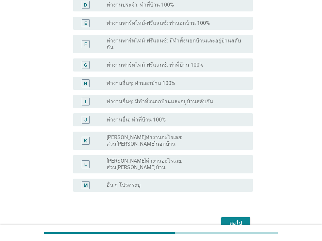
scroll to position [145, 0]
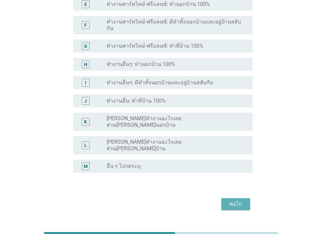
click at [245, 199] on button "ต่อไป" at bounding box center [235, 205] width 29 height 12
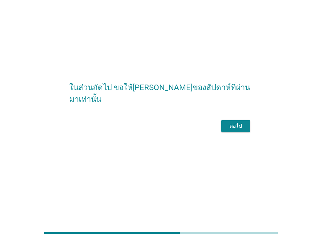
scroll to position [0, 0]
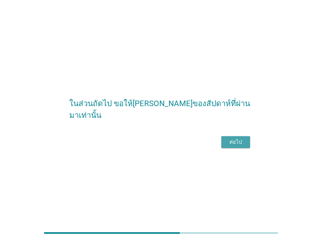
click at [229, 146] on div "ต่อไป" at bounding box center [236, 142] width 18 height 8
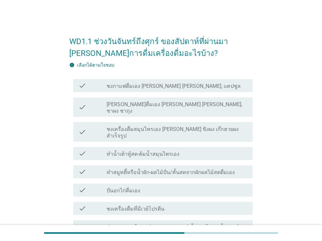
click at [77, 106] on div "check check_box_outline_blank [PERSON_NAME]ดื่มเอง [PERSON_NAME] [PERSON_NAME],…" at bounding box center [163, 107] width 180 height 20
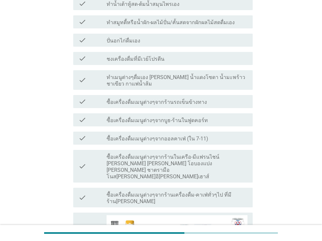
scroll to position [150, 0]
click at [84, 152] on icon "check" at bounding box center [83, 165] width 8 height 27
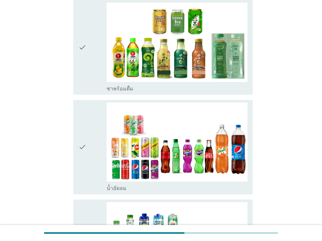
click at [81, 124] on icon "check" at bounding box center [83, 147] width 8 height 89
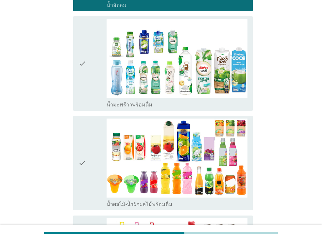
scroll to position [1052, 0]
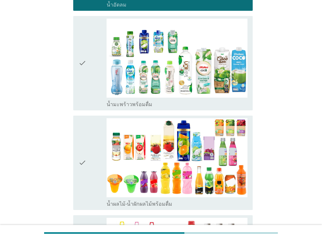
click at [81, 124] on icon "check" at bounding box center [83, 162] width 8 height 89
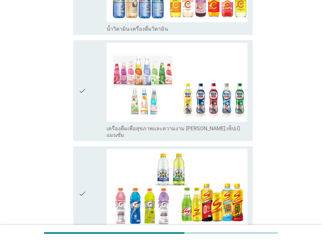
scroll to position [1546, 0]
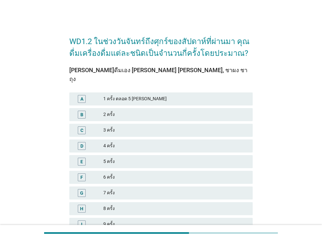
click at [109, 126] on div "C 3 ครั้ง" at bounding box center [161, 130] width 184 height 13
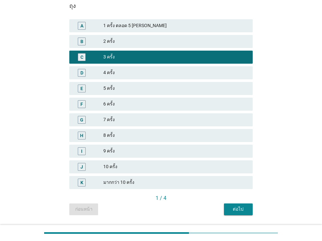
scroll to position [83, 0]
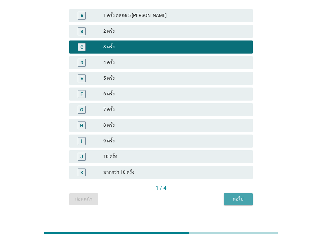
click at [245, 196] on div "ต่อไป" at bounding box center [238, 199] width 18 height 7
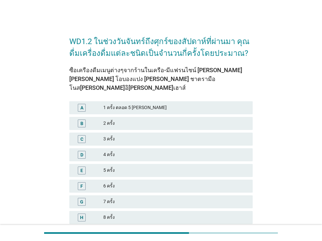
click at [116, 118] on div "B 2 ครั้ง" at bounding box center [161, 123] width 184 height 13
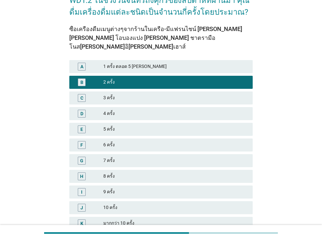
scroll to position [92, 0]
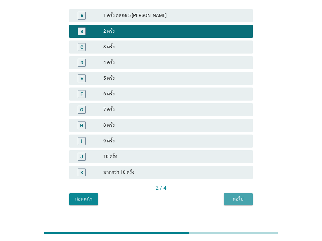
click at [239, 194] on button "ต่อไป" at bounding box center [238, 200] width 29 height 12
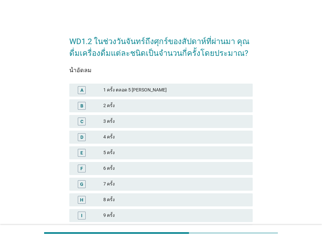
click at [147, 109] on div "2 ครั้ง" at bounding box center [175, 106] width 144 height 8
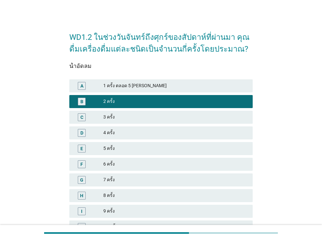
scroll to position [83, 0]
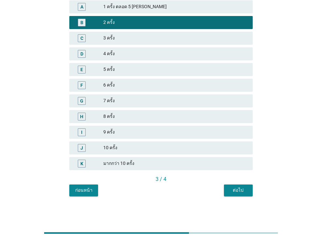
click at [243, 191] on div "ต่อไป" at bounding box center [238, 190] width 18 height 7
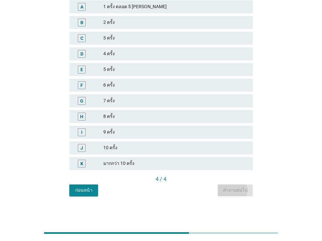
scroll to position [0, 0]
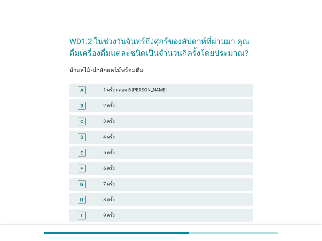
click at [130, 105] on div "2 ครั้ง" at bounding box center [175, 106] width 144 height 8
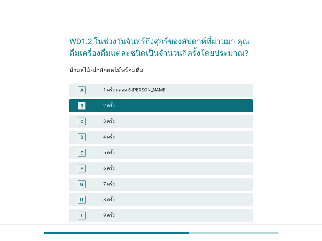
scroll to position [83, 0]
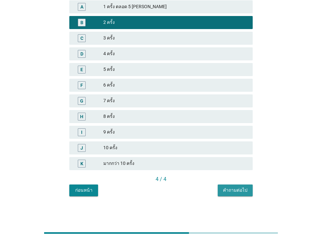
click at [232, 188] on div "คำถามต่อไป" at bounding box center [235, 190] width 25 height 7
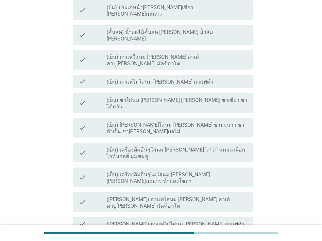
scroll to position [133, 0]
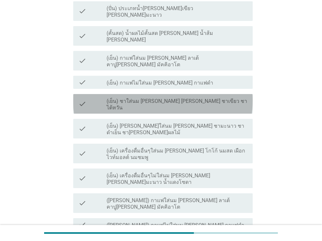
click at [180, 98] on label "(เย็น) ชาใส่นม [PERSON_NAME] [PERSON_NAME] ชาเขียว ชาไต้หวัน" at bounding box center [177, 104] width 141 height 13
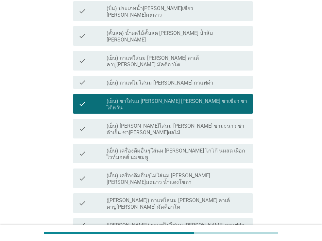
scroll to position [243, 0]
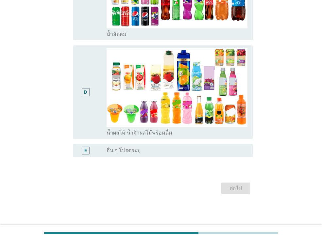
scroll to position [0, 0]
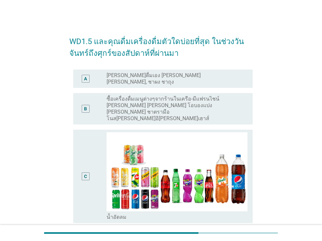
click at [153, 97] on label "ซื้อเครื่องดื่มเมนูต่างๆจากร้านในเครือ-มีแฟรนไชน์ [PERSON_NAME] [PERSON_NAME] โ…" at bounding box center [175, 109] width 136 height 26
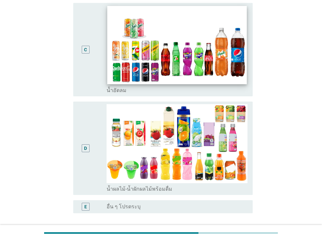
scroll to position [165, 0]
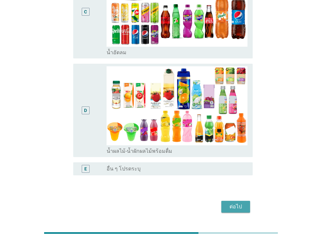
click at [240, 203] on div "ต่อไป" at bounding box center [236, 207] width 18 height 8
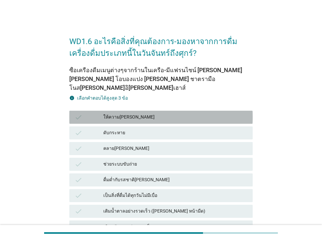
click at [155, 114] on div "ให้ความ[PERSON_NAME]" at bounding box center [175, 118] width 144 height 8
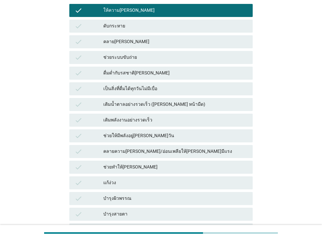
scroll to position [158, 0]
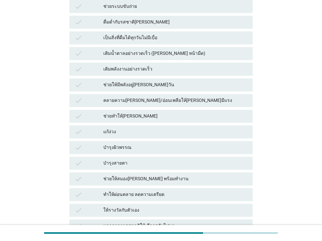
click at [149, 113] on div "ช่วยทำให้[PERSON_NAME]" at bounding box center [175, 117] width 144 height 8
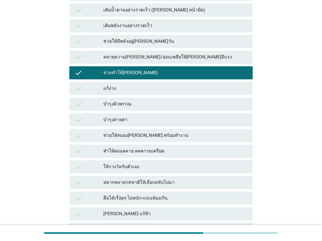
scroll to position [207, 0]
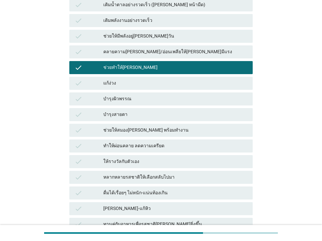
click at [183, 158] on div "ให้รางวัลกับตัวเอง" at bounding box center [175, 162] width 144 height 8
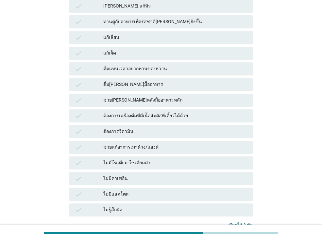
scroll to position [457, 0]
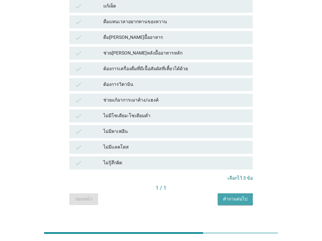
click at [236, 196] on div "คำถามต่อไป" at bounding box center [235, 199] width 25 height 7
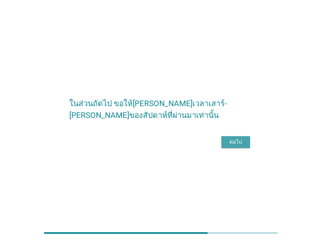
click at [228, 144] on button "ต่อไป" at bounding box center [235, 142] width 29 height 12
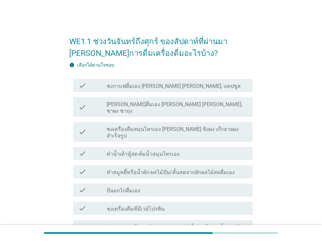
click at [152, 102] on label "[PERSON_NAME]ดื่มเอง [PERSON_NAME] [PERSON_NAME], ชาผง ชาถุง" at bounding box center [177, 107] width 141 height 13
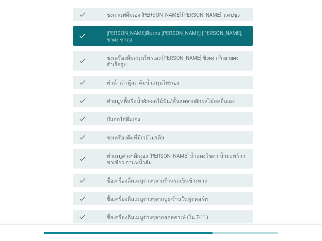
scroll to position [83, 0]
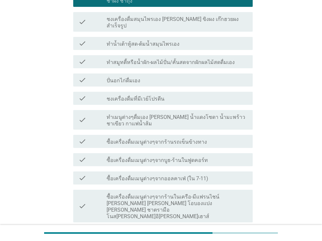
click at [161, 194] on label "ซื้อเครื่องดื่มเมนูต่างๆจากร้านในเครือ-มีแฟรนไชน์ [PERSON_NAME] [PERSON_NAME] โ…" at bounding box center [177, 207] width 141 height 26
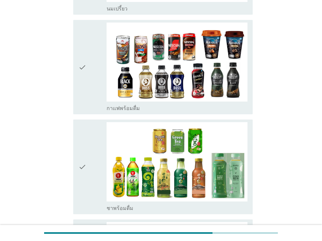
scroll to position [749, 0]
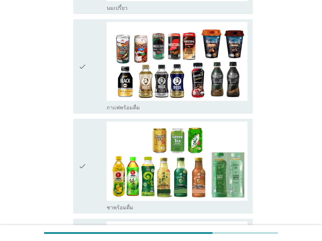
click at [99, 162] on div "check" at bounding box center [93, 166] width 28 height 89
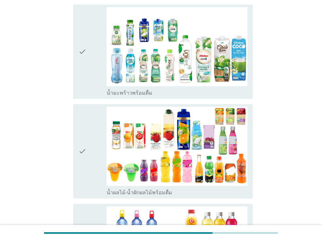
scroll to position [1064, 0]
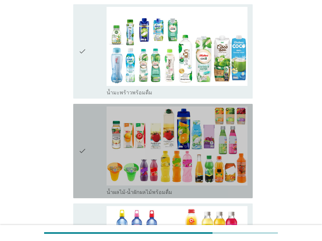
click at [80, 129] on icon "check" at bounding box center [83, 151] width 8 height 89
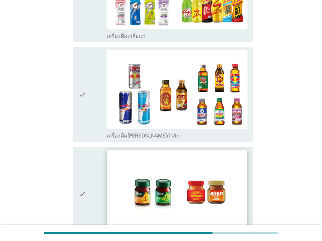
scroll to position [1566, 0]
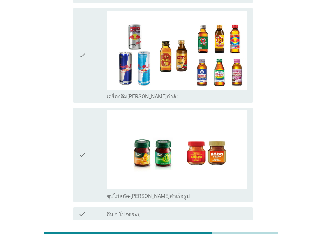
click at [232, 240] on div "ต่อไป" at bounding box center [236, 244] width 18 height 8
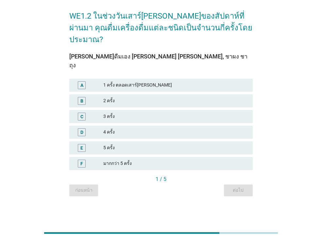
scroll to position [0, 0]
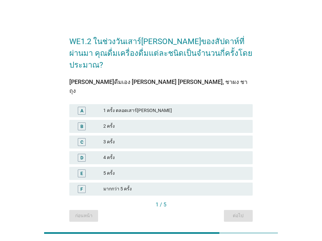
click at [119, 123] on div "2 ครั้ง" at bounding box center [175, 127] width 144 height 8
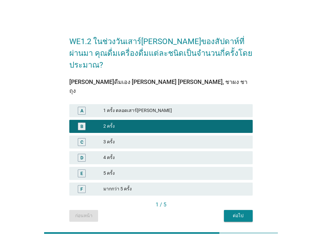
click at [245, 213] on div "ต่อไป" at bounding box center [238, 216] width 18 height 7
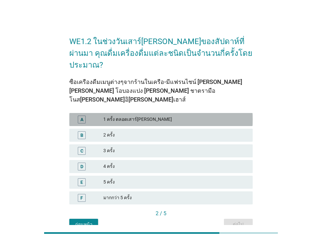
click at [133, 116] on div "1 ครั้ง ตลอดเสาร์[PERSON_NAME]" at bounding box center [175, 120] width 144 height 8
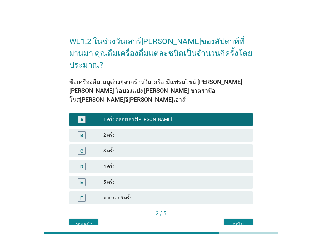
click at [239, 221] on div "ต่อไป" at bounding box center [238, 224] width 18 height 7
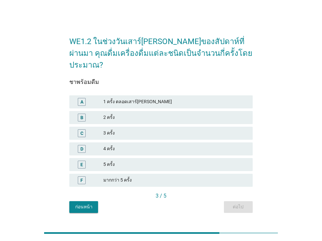
click at [123, 98] on div "1 ครั้ง ตลอดเสาร์[PERSON_NAME]" at bounding box center [175, 102] width 144 height 8
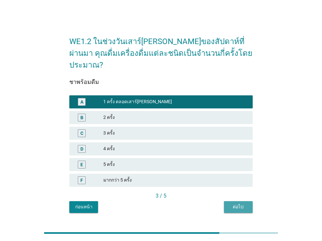
click at [230, 204] on div "ต่อไป" at bounding box center [238, 207] width 18 height 7
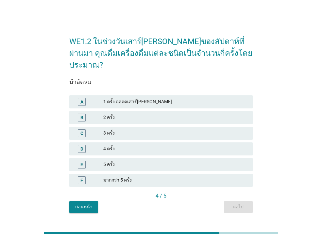
click at [119, 101] on div "A 1 ครั้ง ตลอดเสาร์[PERSON_NAME]" at bounding box center [161, 102] width 184 height 13
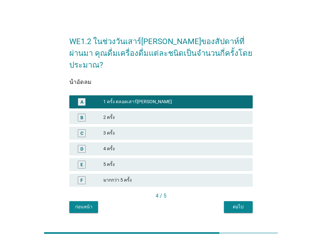
click at [229, 202] on button "ต่อไป" at bounding box center [238, 208] width 29 height 12
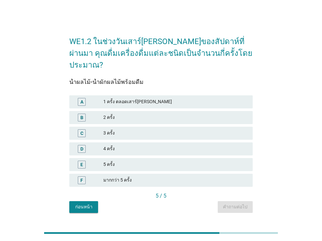
click at [120, 98] on div "1 ครั้ง ตลอดเสาร์[PERSON_NAME]" at bounding box center [175, 102] width 144 height 8
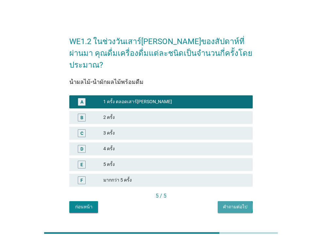
click at [239, 204] on div "คำถามต่อไป" at bounding box center [235, 207] width 25 height 7
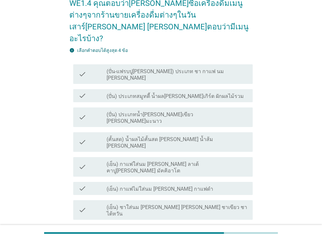
click at [190, 204] on label "(เย็น) ชาใส่นม [PERSON_NAME] [PERSON_NAME] ชาเขียว ชาไต้หวัน" at bounding box center [177, 210] width 141 height 13
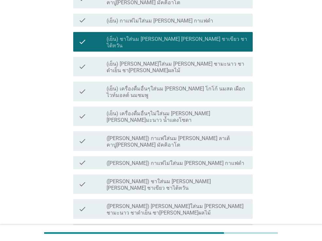
scroll to position [255, 0]
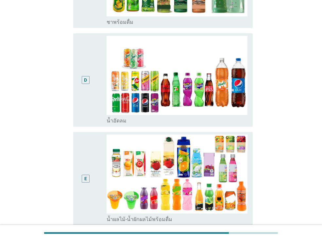
scroll to position [0, 0]
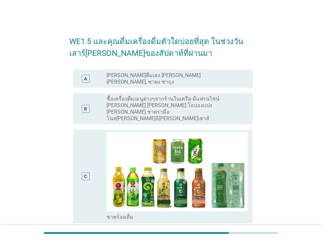
click at [97, 77] on div "A" at bounding box center [93, 78] width 28 height 13
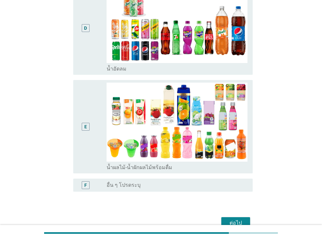
scroll to position [264, 0]
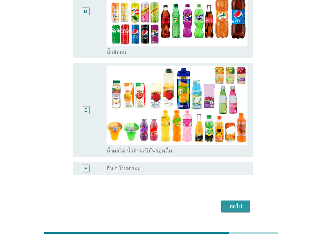
click at [234, 203] on div "ต่อไป" at bounding box center [236, 207] width 18 height 8
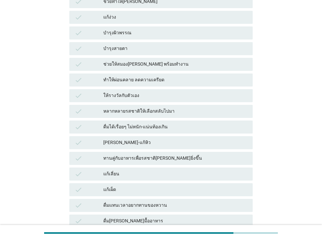
scroll to position [0, 0]
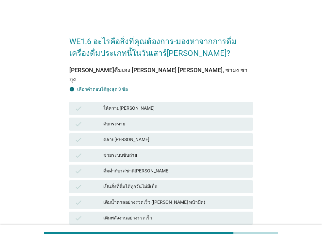
click at [171, 181] on div "check เป็นสิ่งที่ดื่มได้ทุกวันไม่มีเบื่อ" at bounding box center [161, 187] width 184 height 13
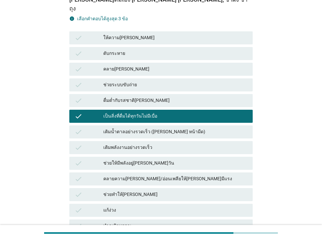
scroll to position [137, 0]
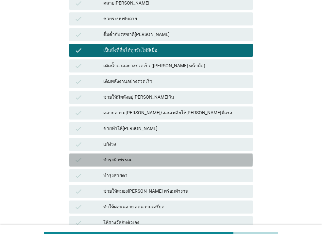
click at [169, 156] on div "บำรุงผิวพรรณ" at bounding box center [175, 160] width 144 height 8
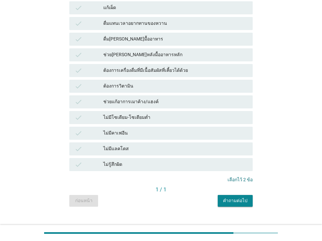
scroll to position [448, 0]
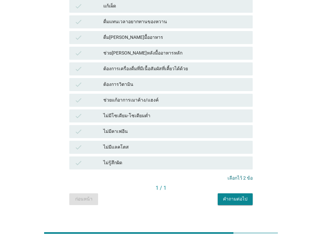
click at [172, 112] on div "ไม่มีโซเดียม-โซเดียมต่ำ" at bounding box center [175, 116] width 144 height 8
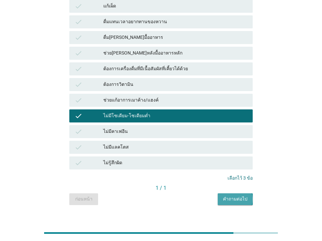
click at [233, 196] on div "คำถามต่อไป" at bounding box center [235, 199] width 25 height 7
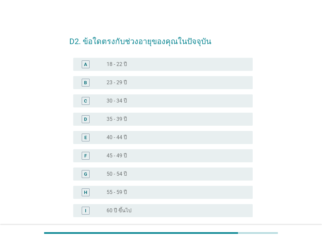
click at [132, 140] on div "radio_button_unchecked 40 - 44 ปี" at bounding box center [175, 137] width 136 height 7
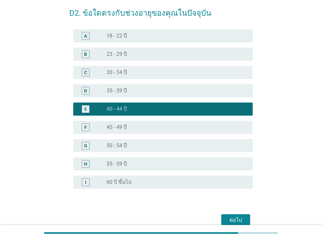
scroll to position [60, 0]
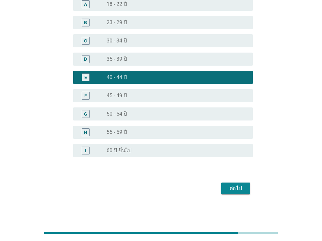
click at [232, 196] on div "D2. ข้อใดตรงกับช่วงอายุของคุณในปัจจุบัน A radio_button_unchecked 18 - 22 ปี B r…" at bounding box center [161, 83] width 194 height 238
click at [232, 196] on div "ต่อไป" at bounding box center [161, 189] width 184 height 16
click at [231, 191] on div "ต่อไป" at bounding box center [236, 189] width 18 height 8
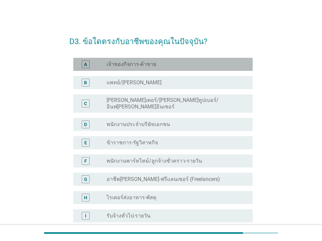
click at [162, 66] on div "radio_button_unchecked เจ้าของกิจการ-ค้าขาย" at bounding box center [175, 64] width 136 height 7
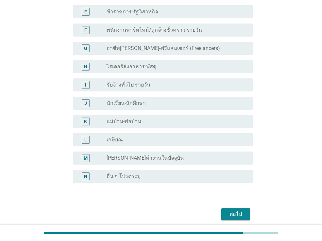
scroll to position [152, 0]
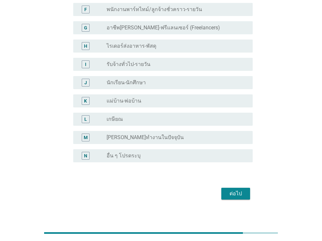
click at [243, 190] on div "ต่อไป" at bounding box center [236, 194] width 18 height 8
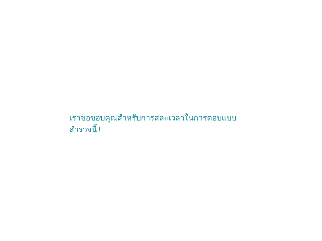
scroll to position [0, 0]
